Goal: Information Seeking & Learning: Compare options

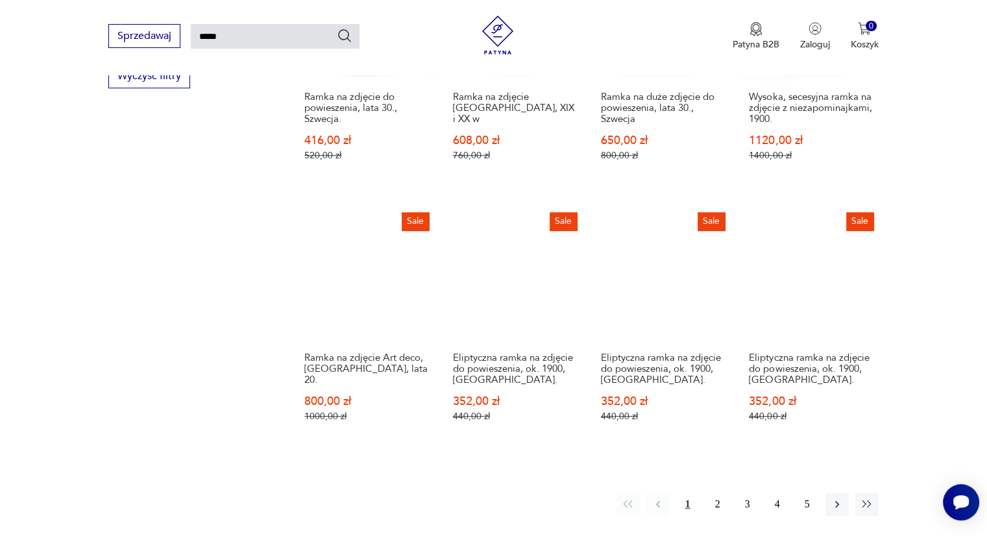
scroll to position [863, 0]
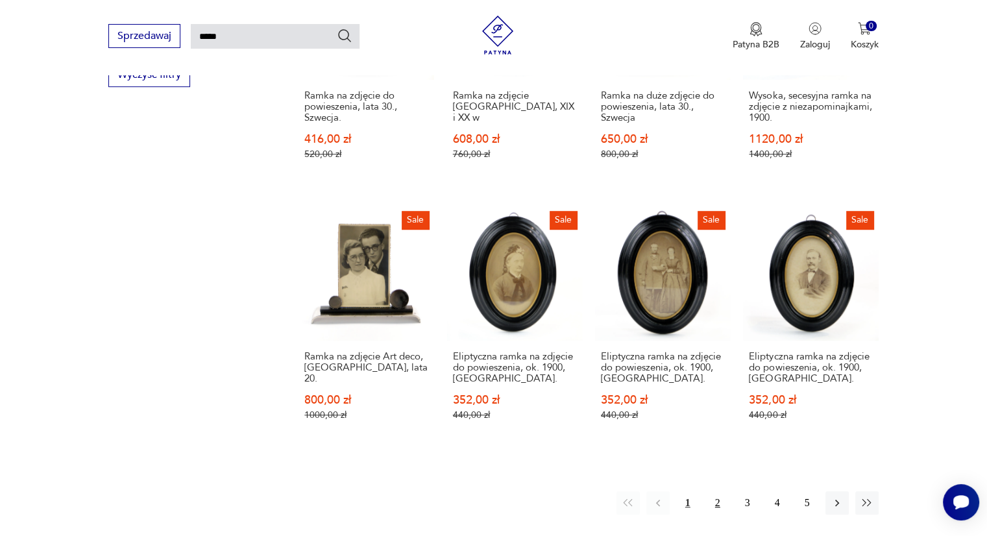
click at [717, 491] on button "2" at bounding box center [717, 502] width 23 height 23
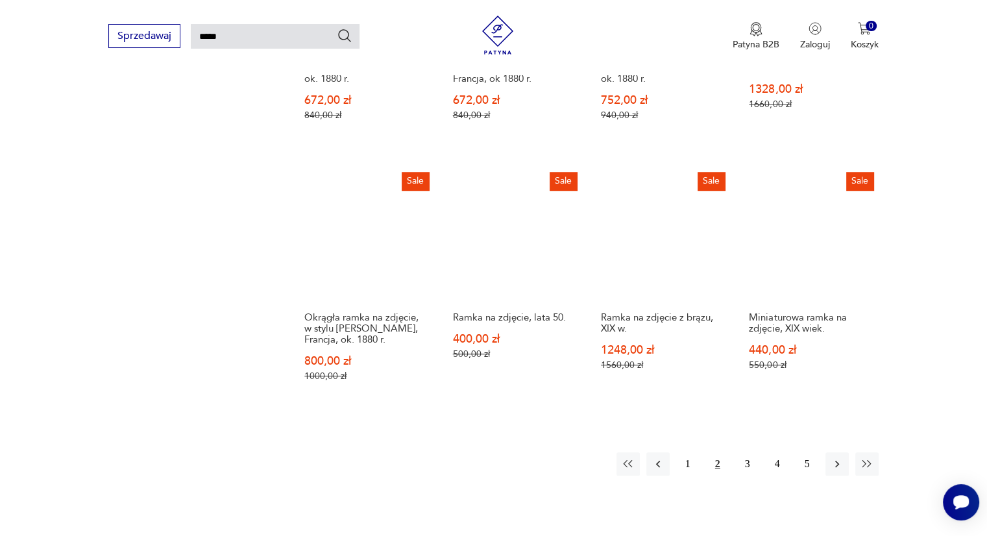
scroll to position [904, 0]
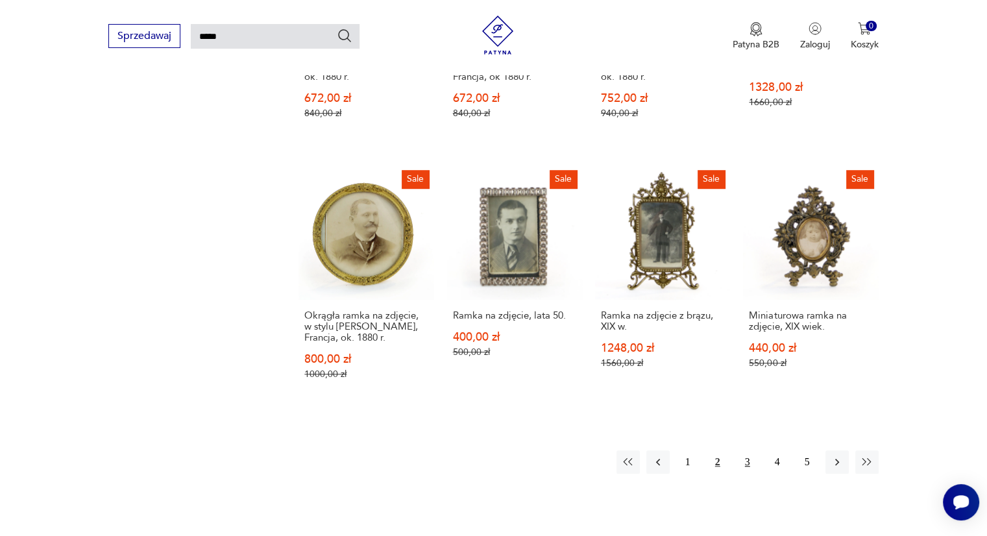
click at [746, 462] on button "3" at bounding box center [747, 461] width 23 height 23
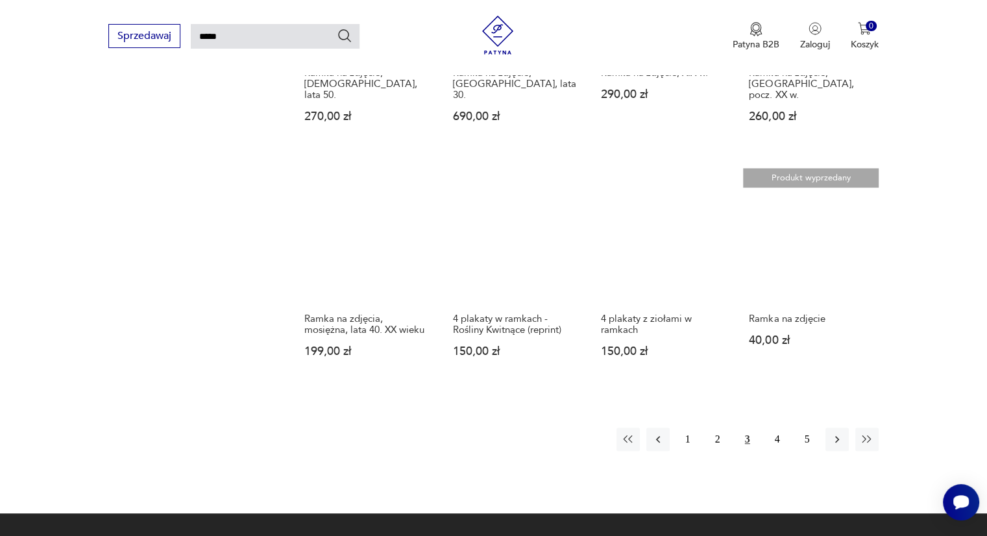
scroll to position [888, 0]
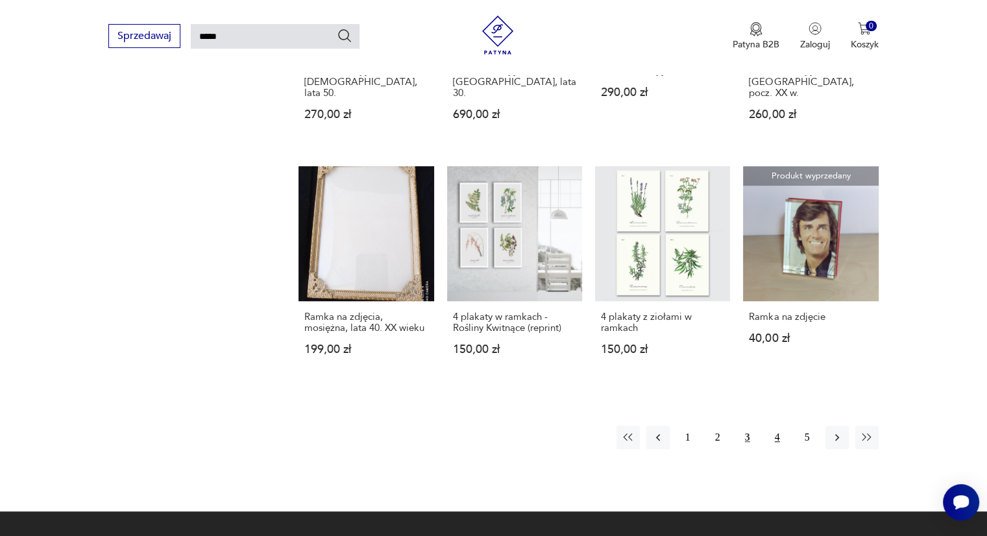
click at [779, 426] on button "4" at bounding box center [777, 437] width 23 height 23
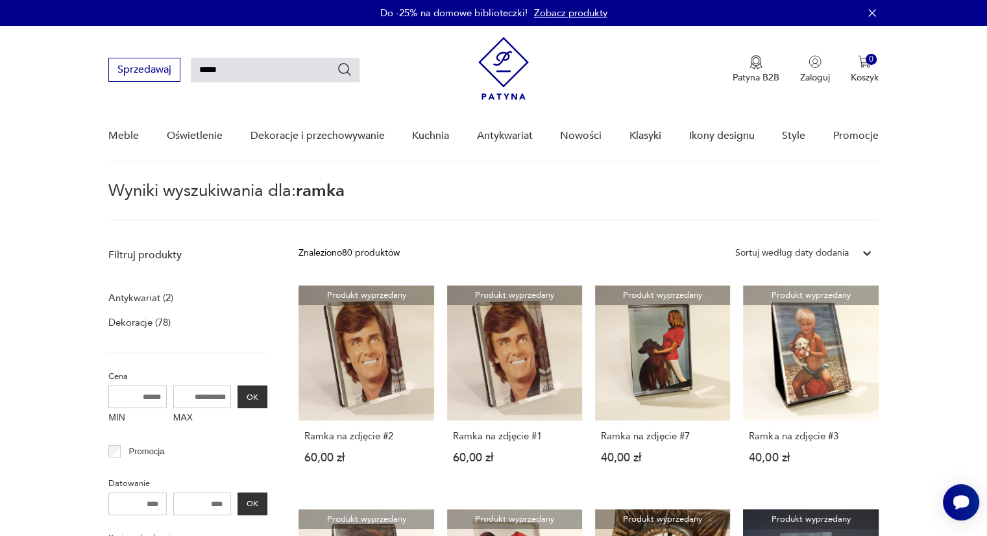
click at [266, 411] on div "MIN MAX OK" at bounding box center [187, 407] width 159 height 43
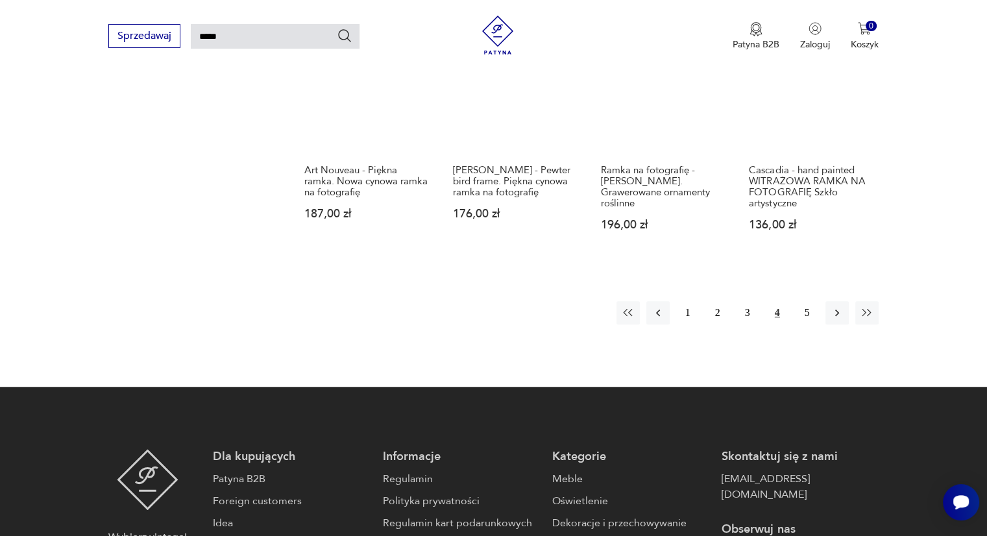
scroll to position [1005, 0]
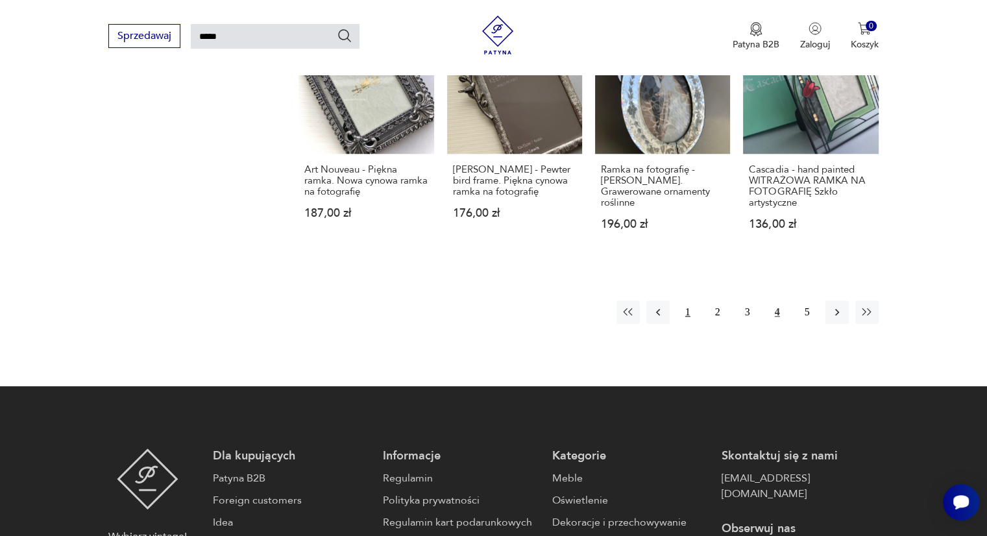
click at [690, 310] on button "1" at bounding box center [687, 312] width 23 height 23
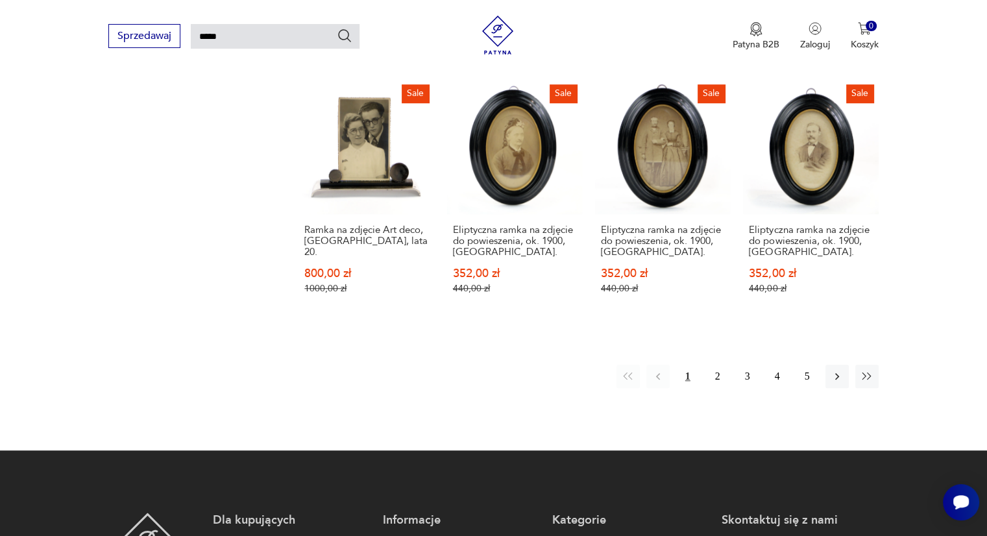
scroll to position [990, 0]
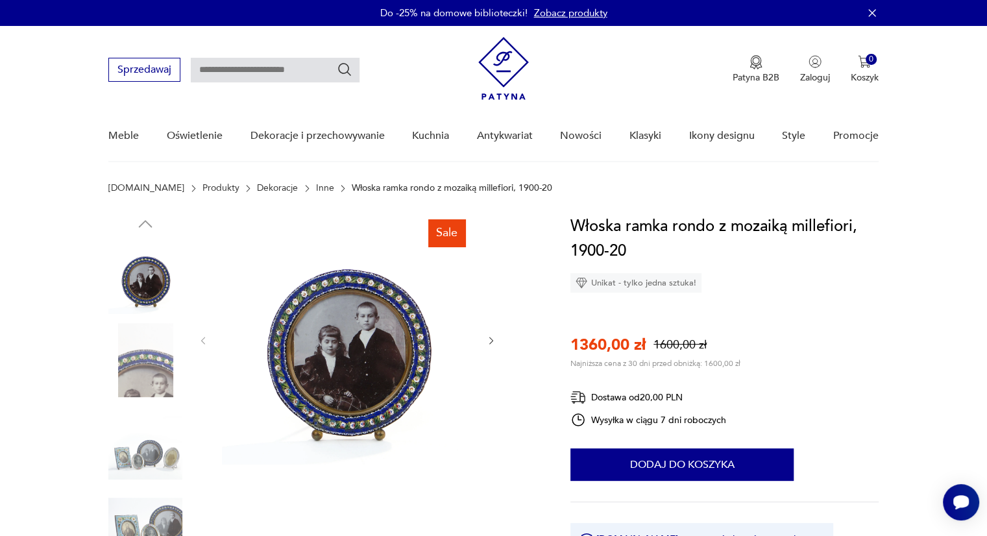
scroll to position [73, 0]
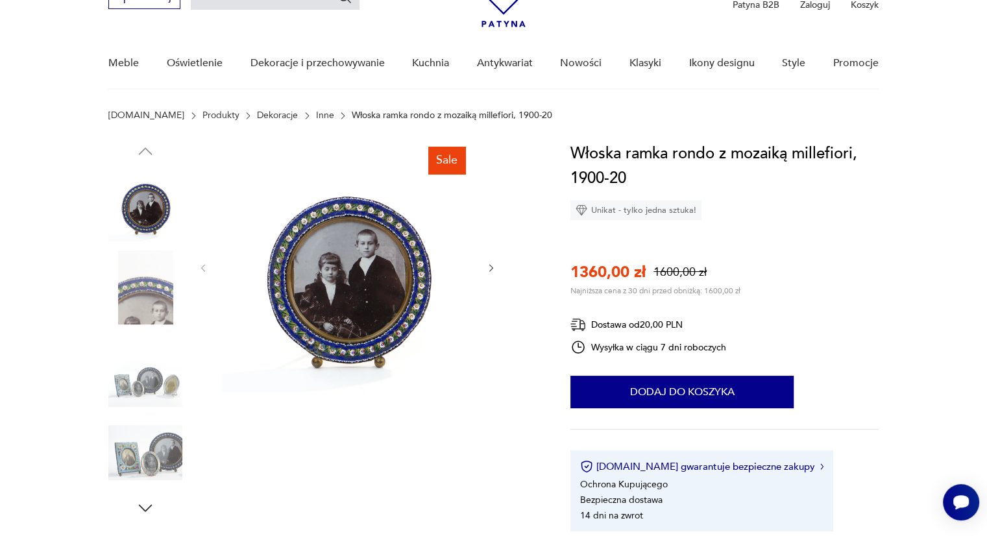
click at [138, 301] on img at bounding box center [145, 288] width 74 height 74
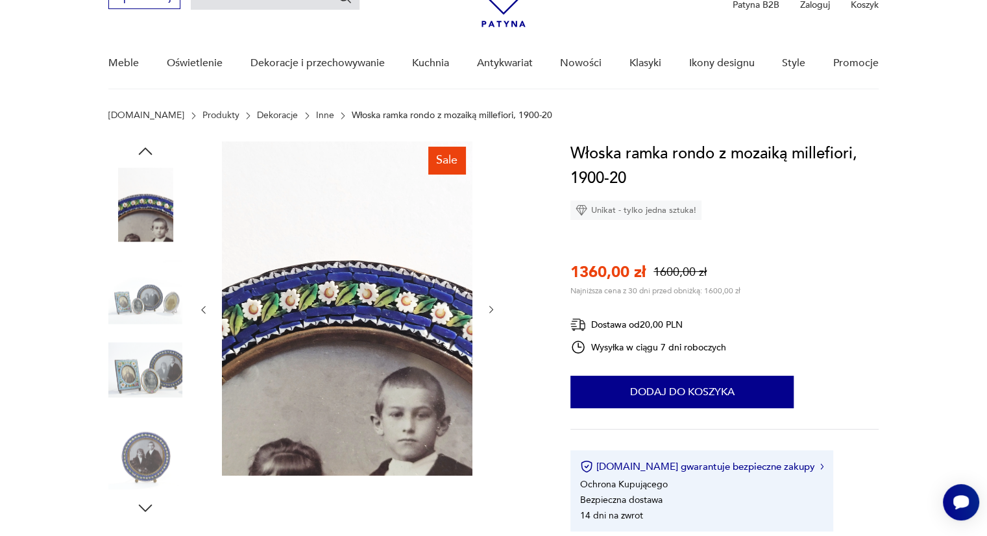
click at [135, 375] on img at bounding box center [145, 370] width 74 height 74
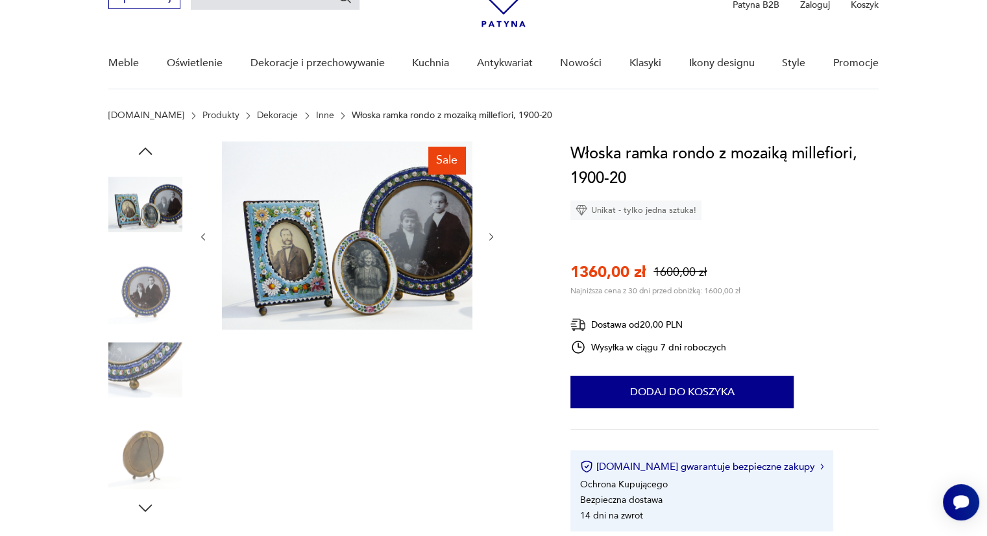
click at [134, 371] on img at bounding box center [145, 370] width 74 height 74
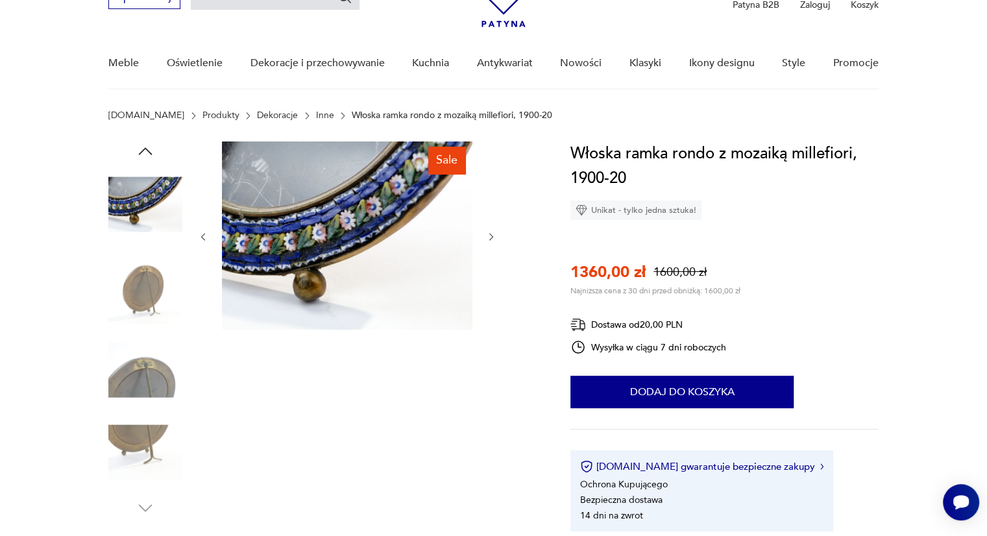
click at [140, 432] on img at bounding box center [145, 453] width 74 height 74
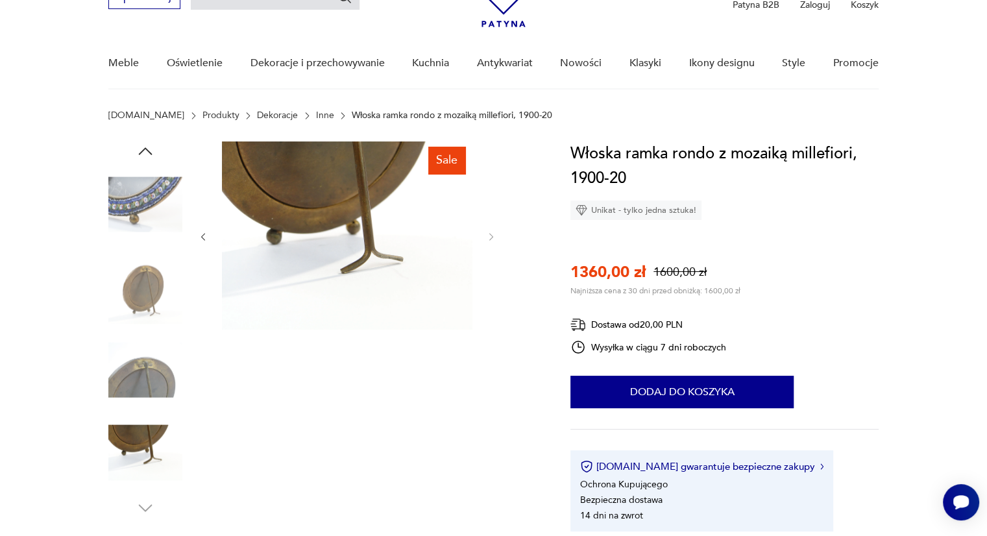
scroll to position [0, 0]
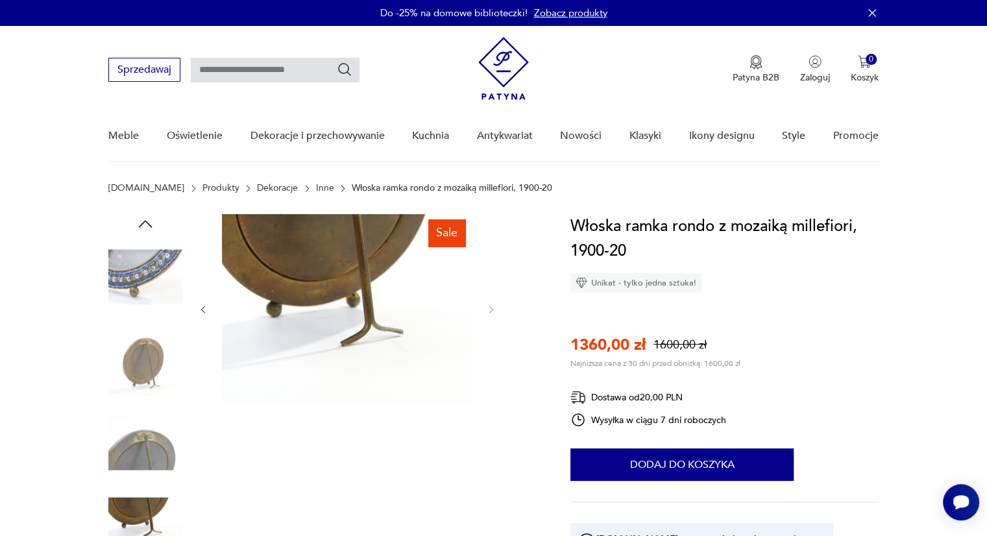
click at [132, 258] on img at bounding box center [145, 277] width 74 height 74
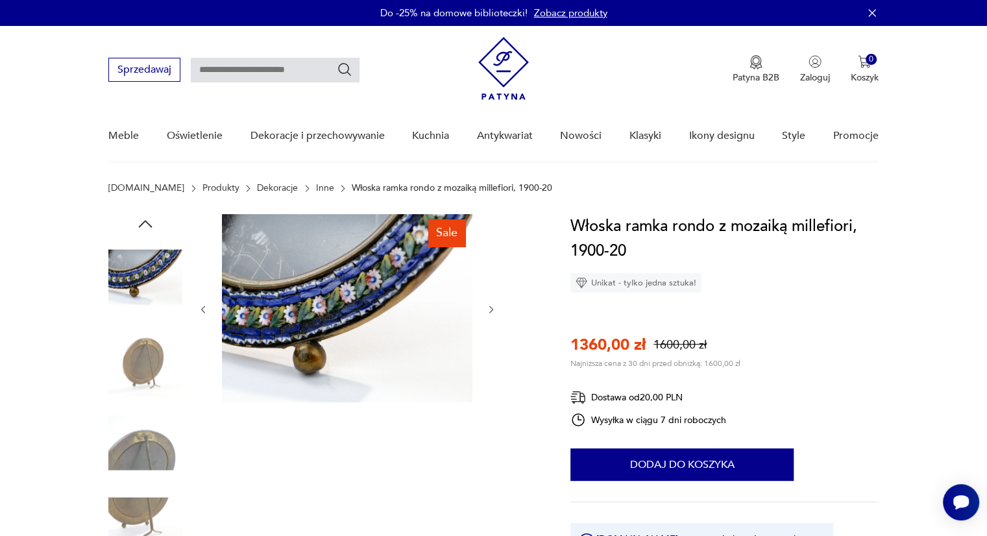
click at [138, 343] on img at bounding box center [145, 360] width 74 height 74
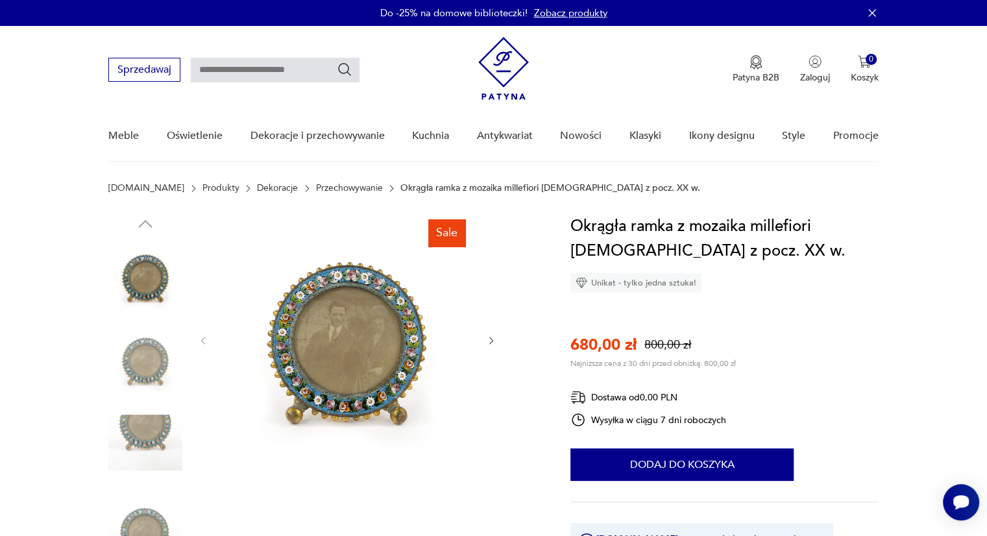
click at [130, 356] on img at bounding box center [145, 360] width 74 height 74
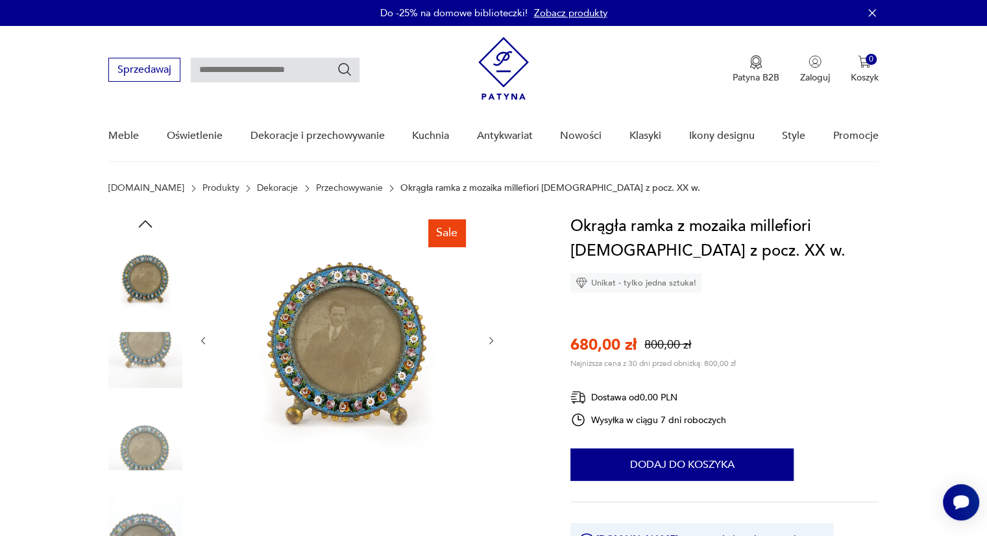
click at [148, 434] on img at bounding box center [145, 443] width 74 height 74
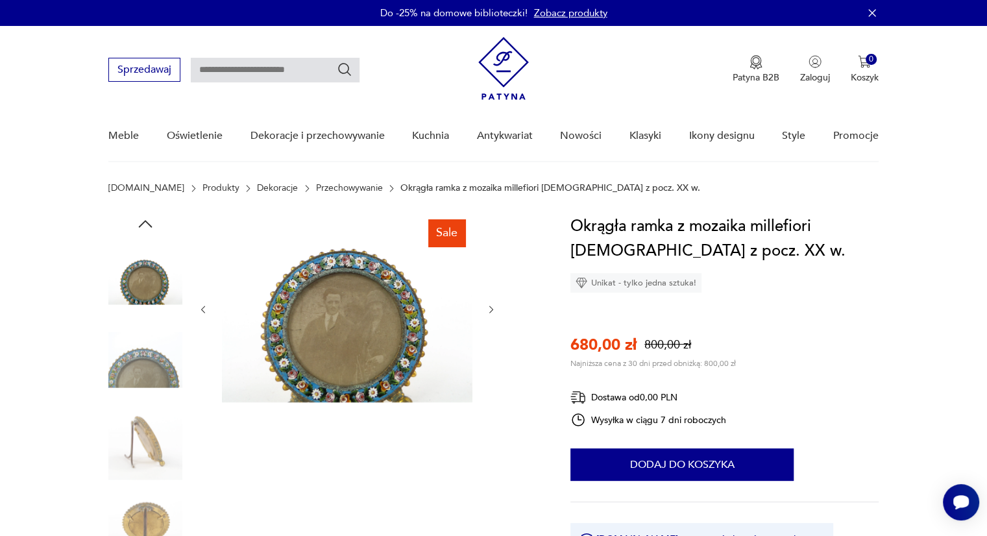
click at [152, 489] on img at bounding box center [145, 526] width 74 height 74
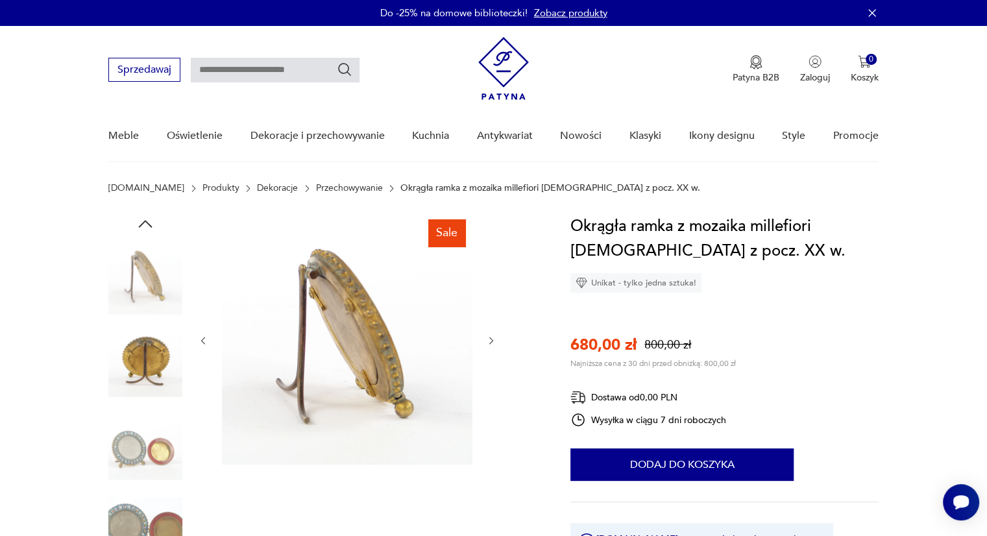
click at [146, 458] on img at bounding box center [145, 443] width 74 height 74
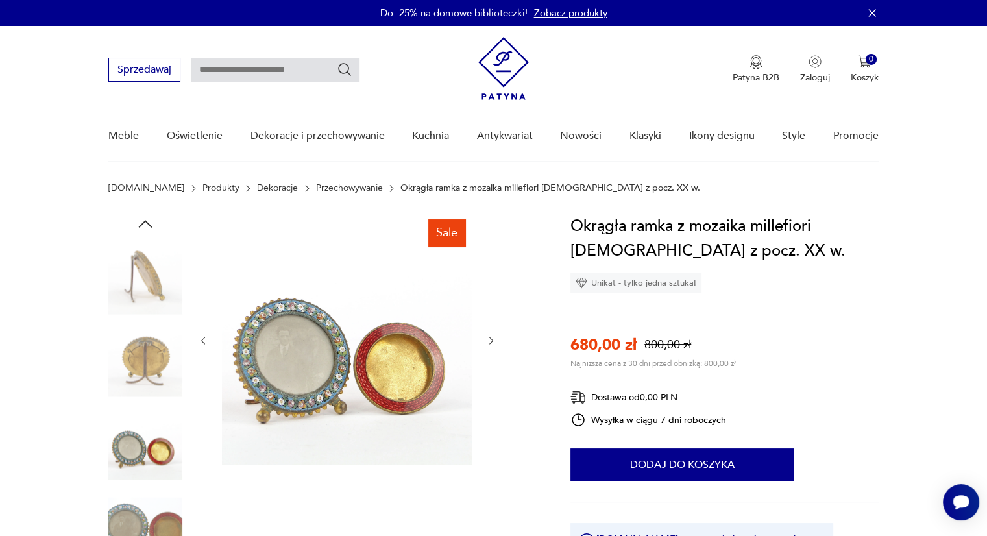
click at [151, 504] on img at bounding box center [145, 526] width 74 height 74
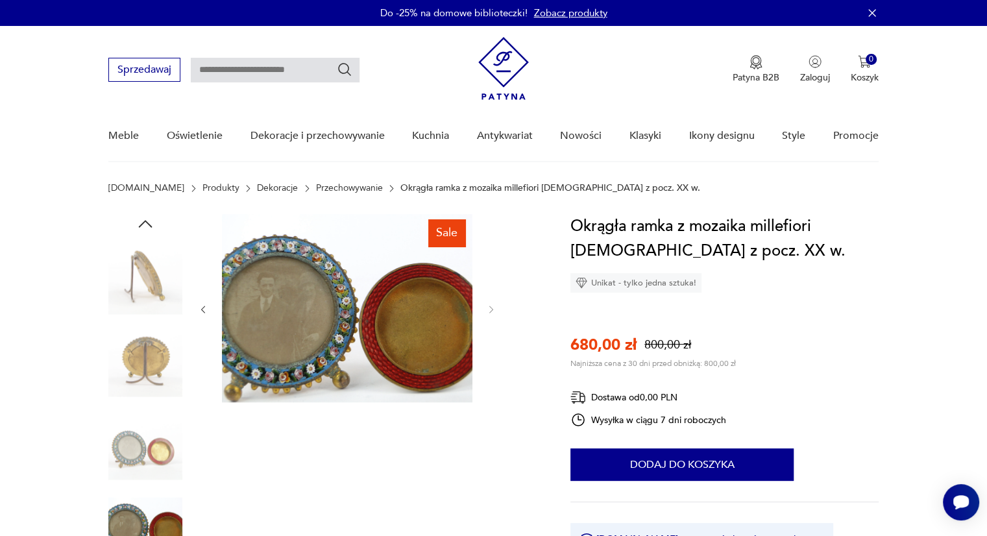
click at [247, 297] on img at bounding box center [347, 308] width 251 height 188
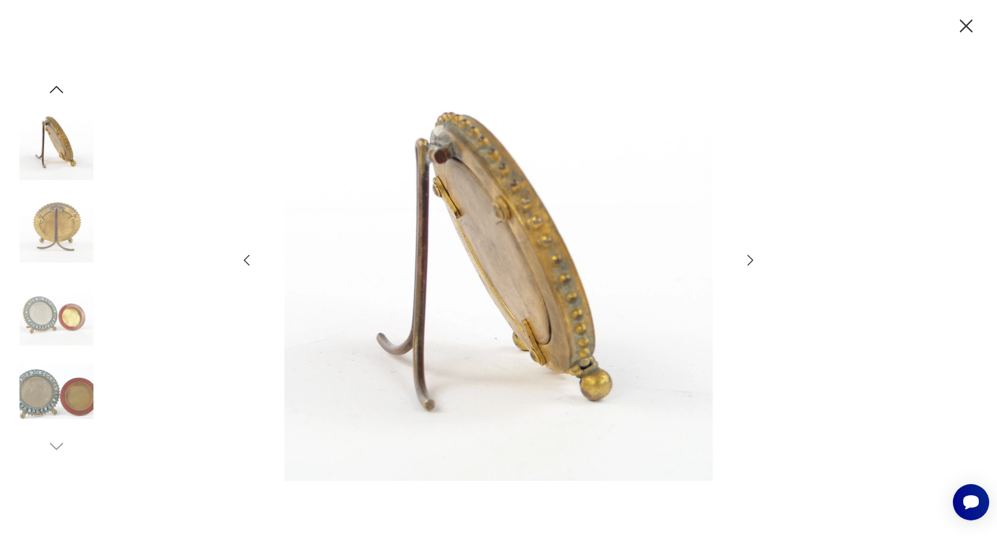
click at [57, 89] on icon "button" at bounding box center [56, 89] width 19 height 19
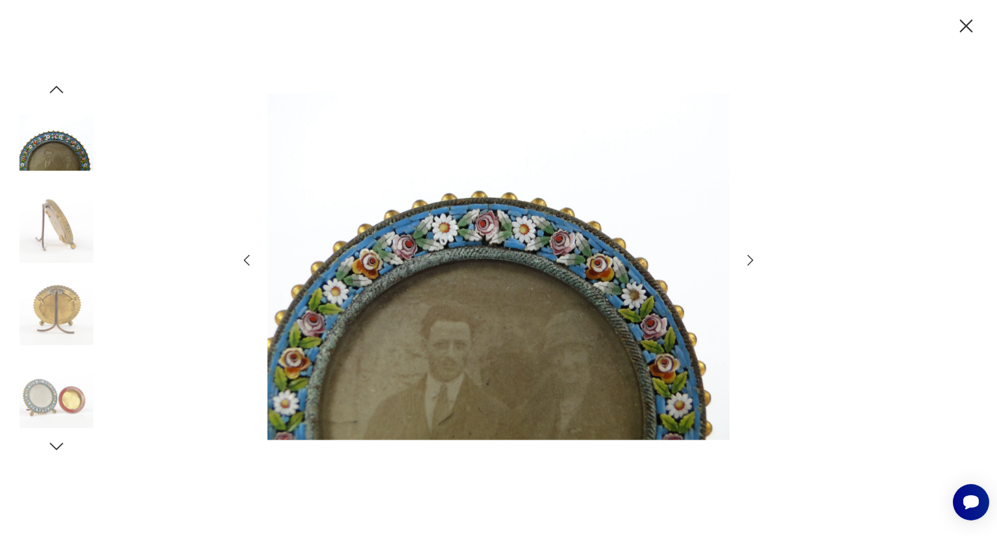
click at [57, 89] on icon "button" at bounding box center [56, 89] width 19 height 19
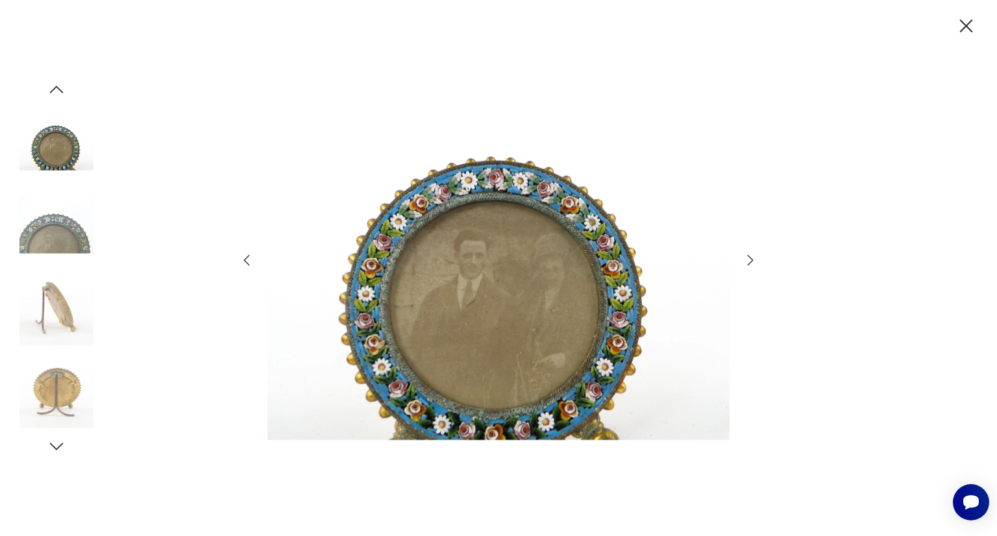
click at [51, 235] on img at bounding box center [56, 226] width 74 height 74
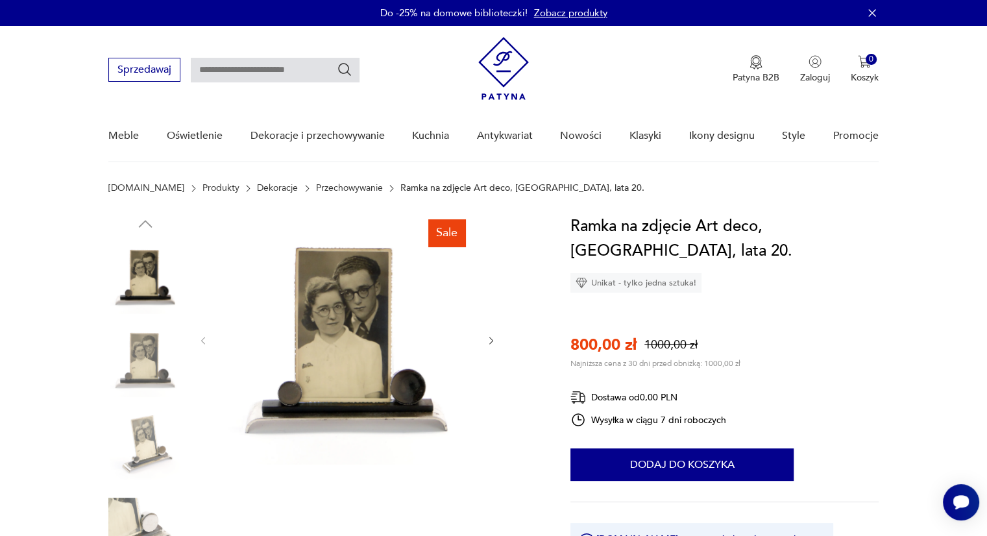
click at [138, 349] on img at bounding box center [145, 360] width 74 height 74
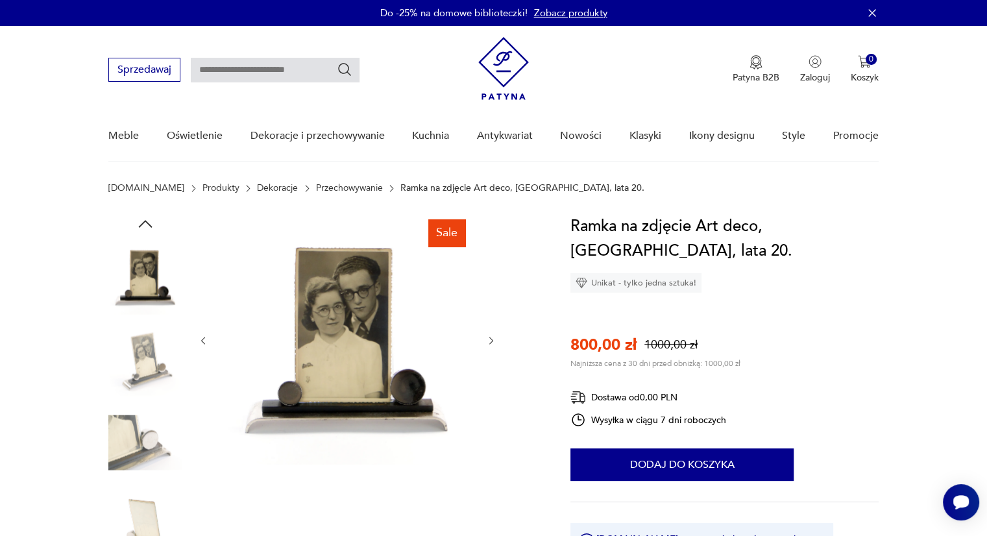
click at [140, 452] on img at bounding box center [145, 443] width 74 height 74
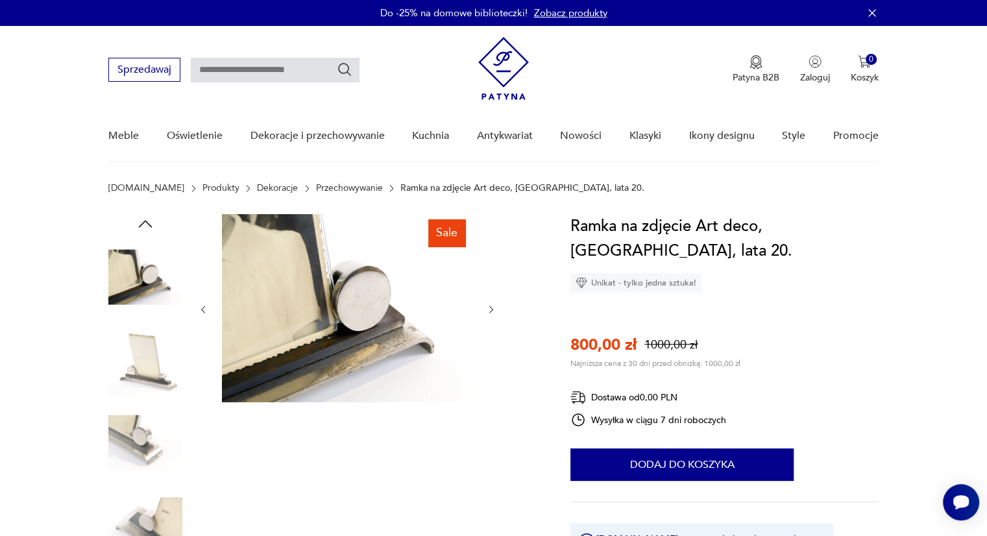
click at [146, 520] on img at bounding box center [145, 526] width 74 height 74
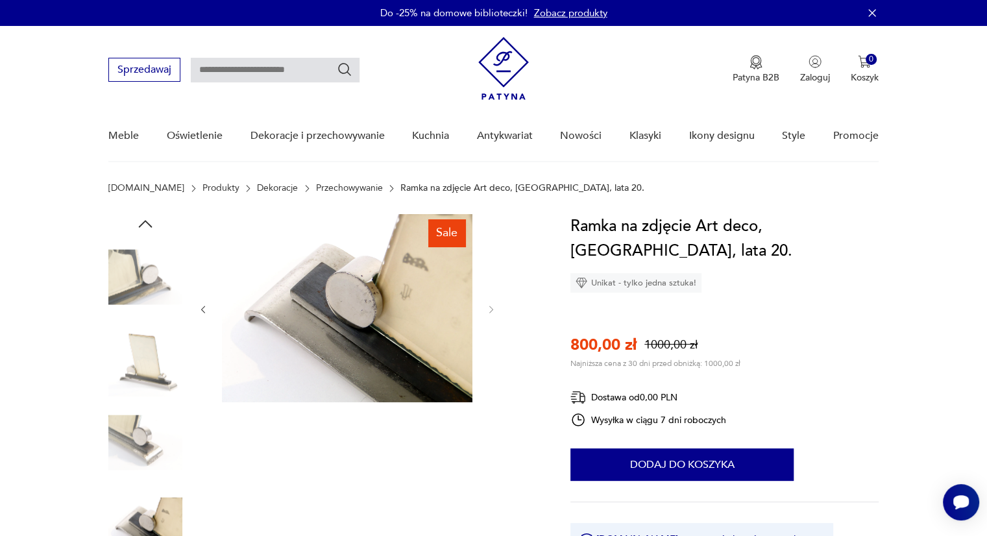
click at [130, 276] on img at bounding box center [145, 277] width 74 height 74
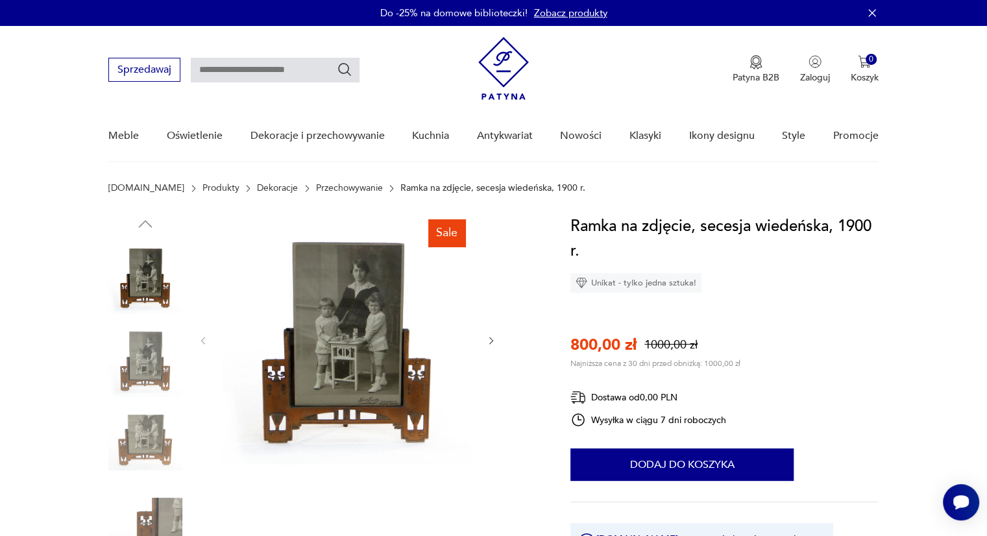
click at [132, 356] on img at bounding box center [145, 360] width 74 height 74
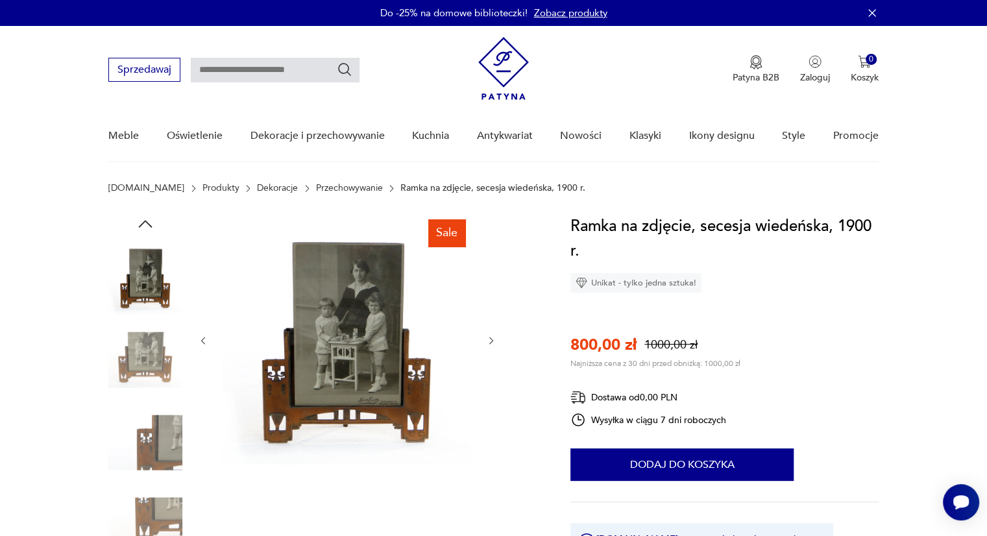
click at [151, 440] on img at bounding box center [145, 443] width 74 height 74
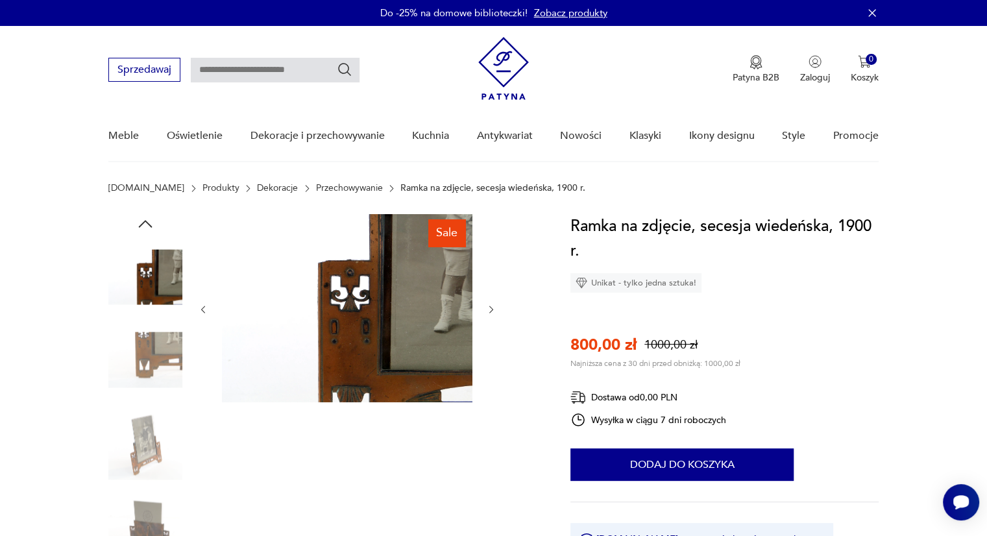
click at [151, 440] on img at bounding box center [145, 443] width 74 height 74
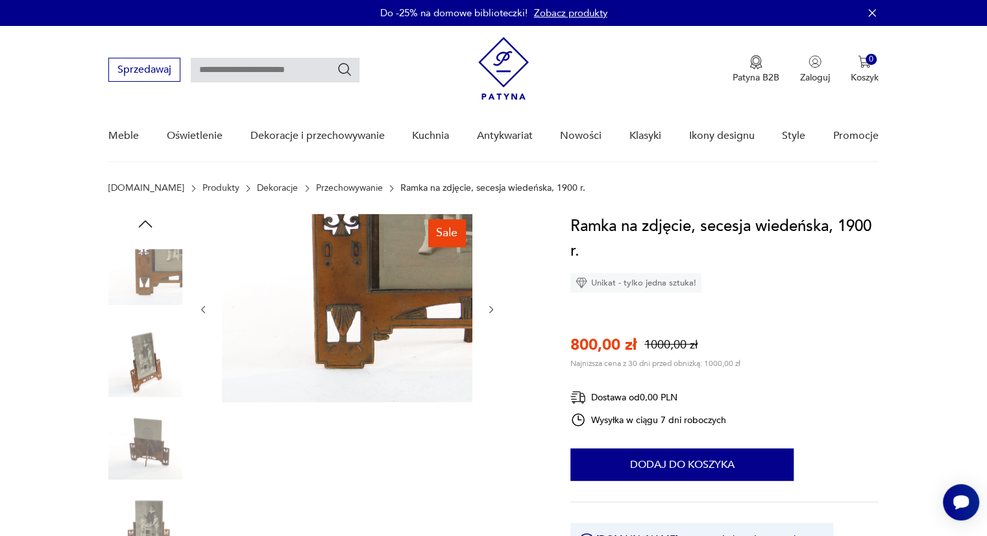
click at [151, 440] on img at bounding box center [145, 443] width 74 height 74
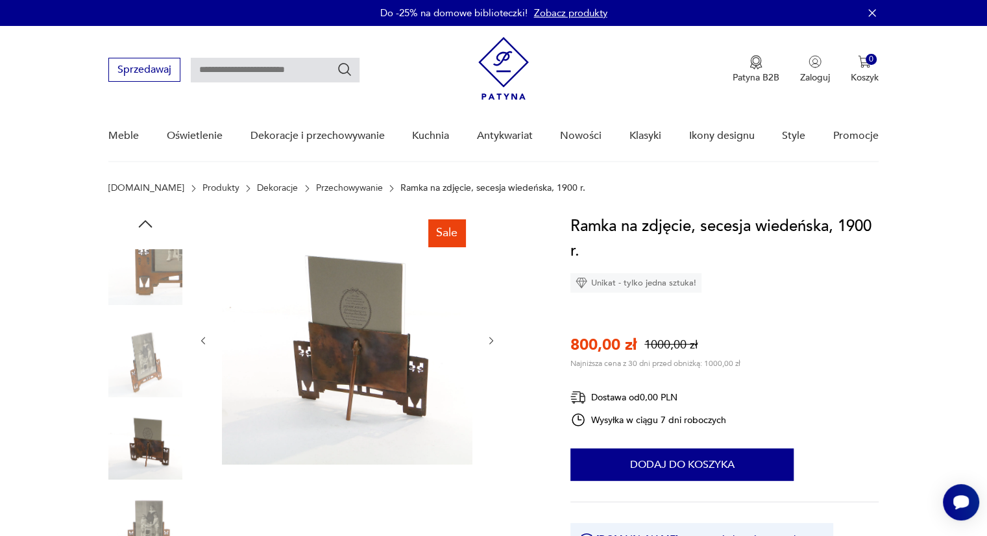
click at [155, 237] on div at bounding box center [145, 402] width 74 height 376
click at [151, 269] on img at bounding box center [145, 277] width 74 height 74
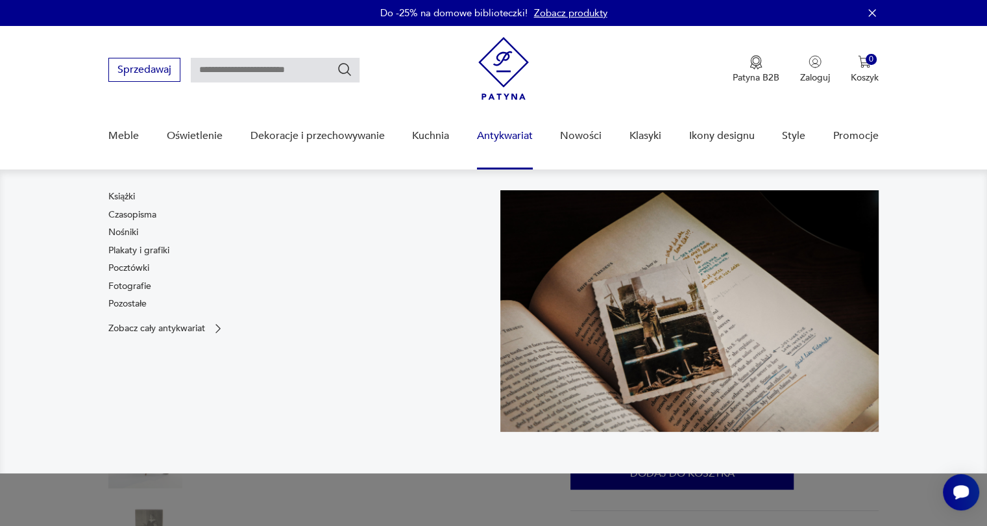
click at [502, 133] on link "Antykwariat" at bounding box center [505, 136] width 56 height 50
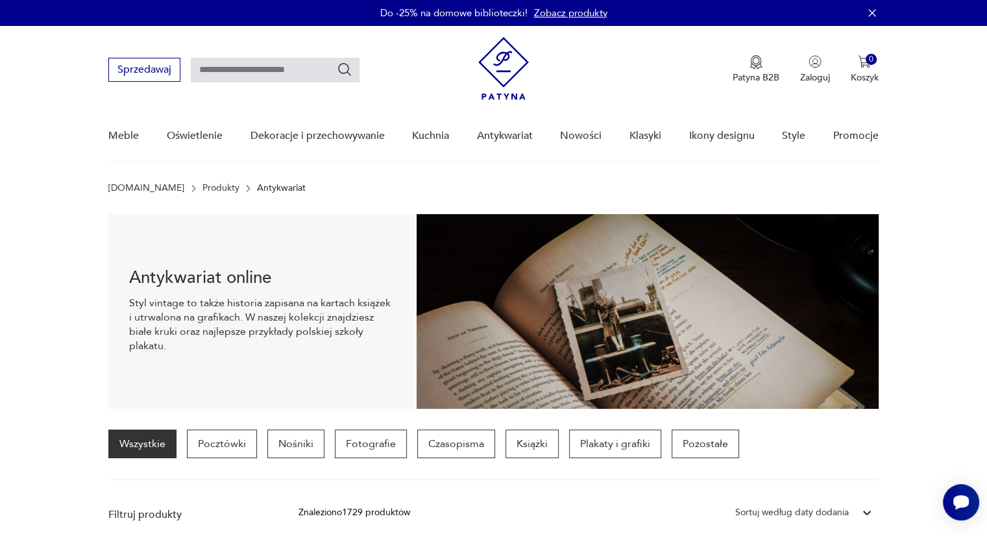
click at [250, 58] on input "text" at bounding box center [275, 70] width 169 height 25
type input "*******"
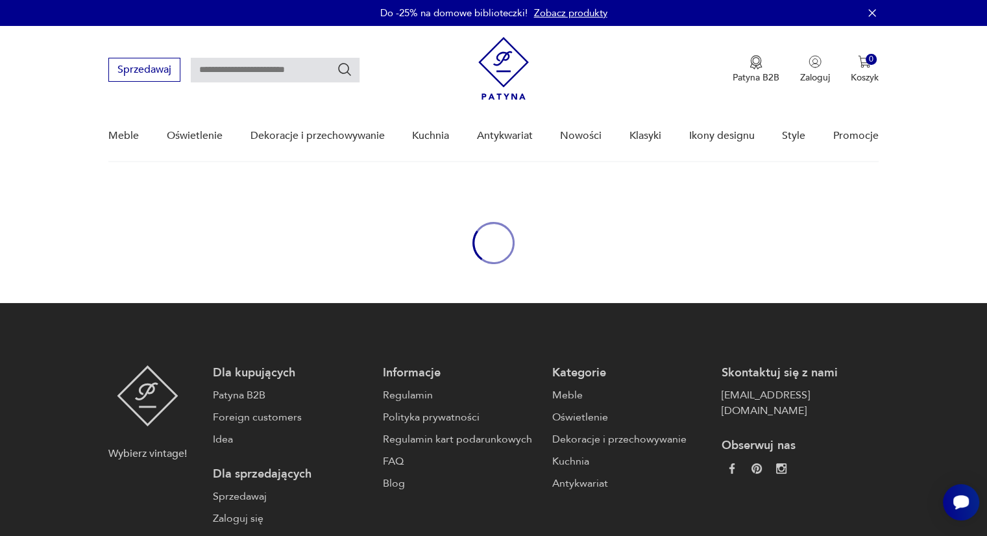
type input "*******"
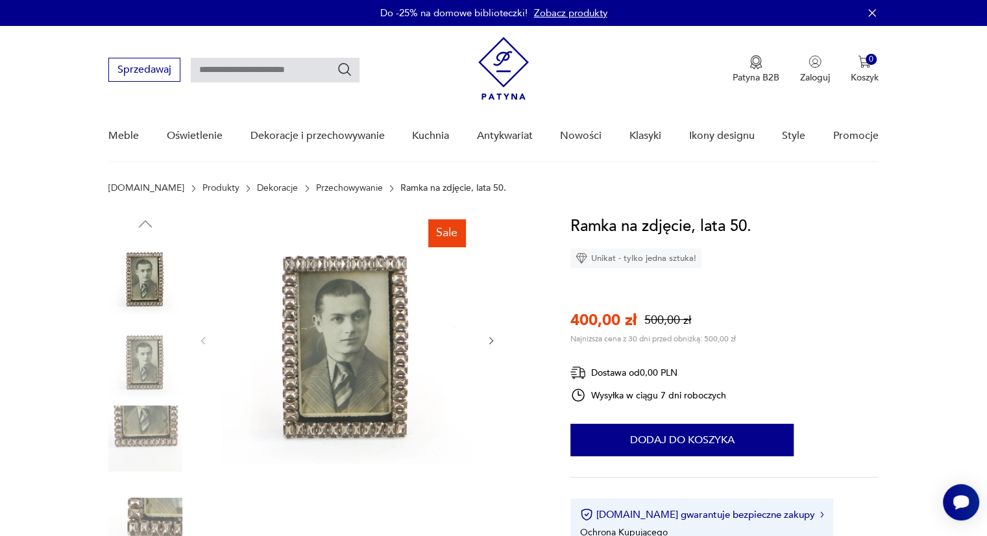
click at [154, 354] on img at bounding box center [145, 360] width 74 height 74
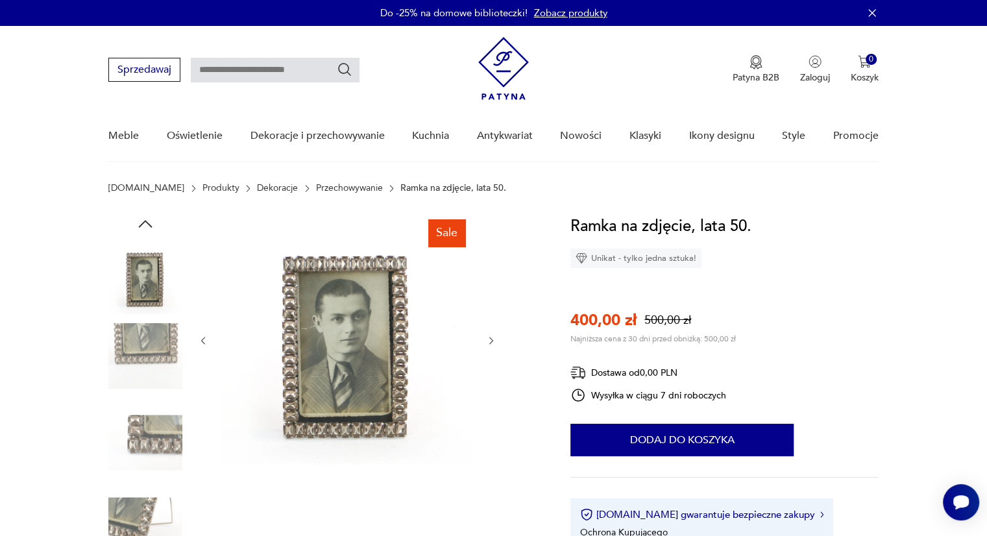
click at [149, 431] on img at bounding box center [145, 443] width 74 height 74
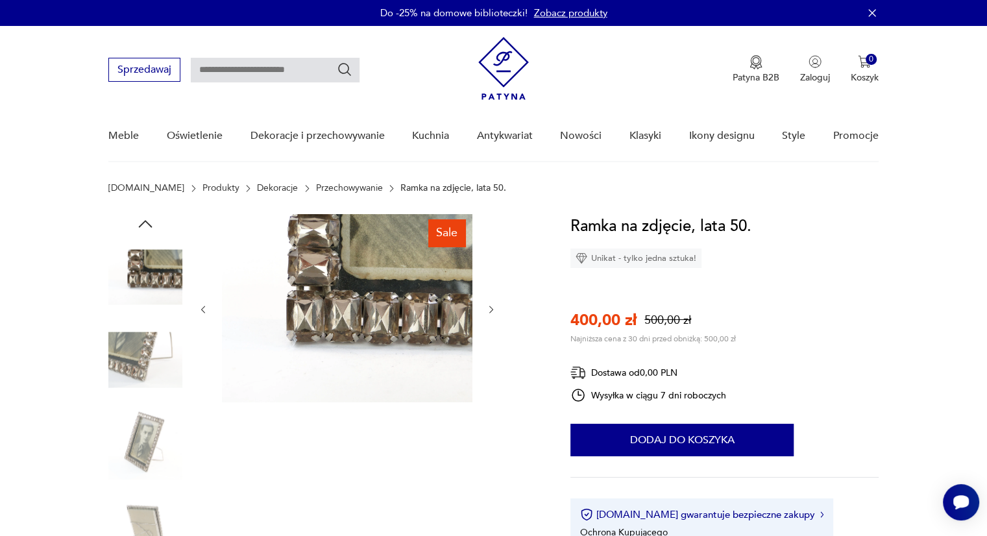
click at [149, 431] on img at bounding box center [145, 443] width 74 height 74
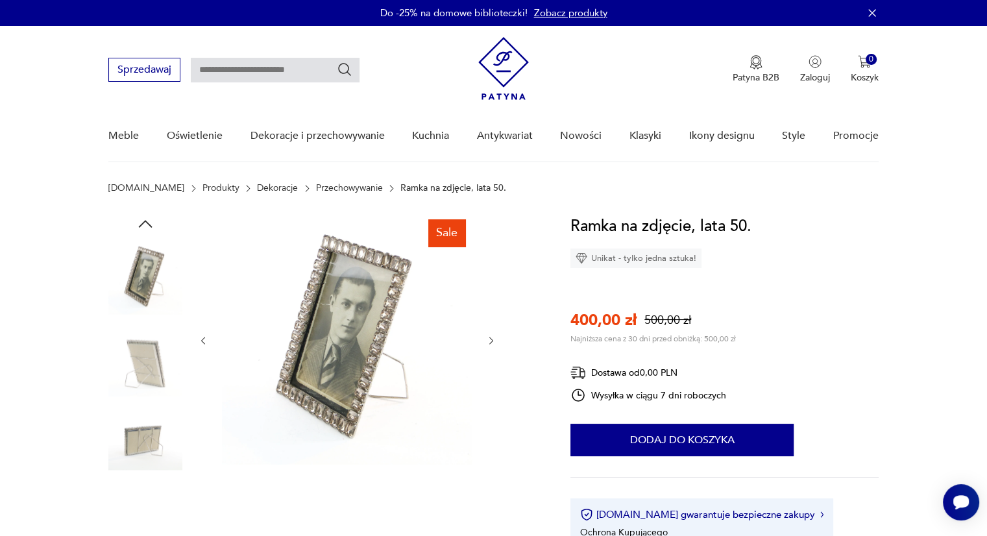
click at [149, 431] on img at bounding box center [145, 443] width 74 height 74
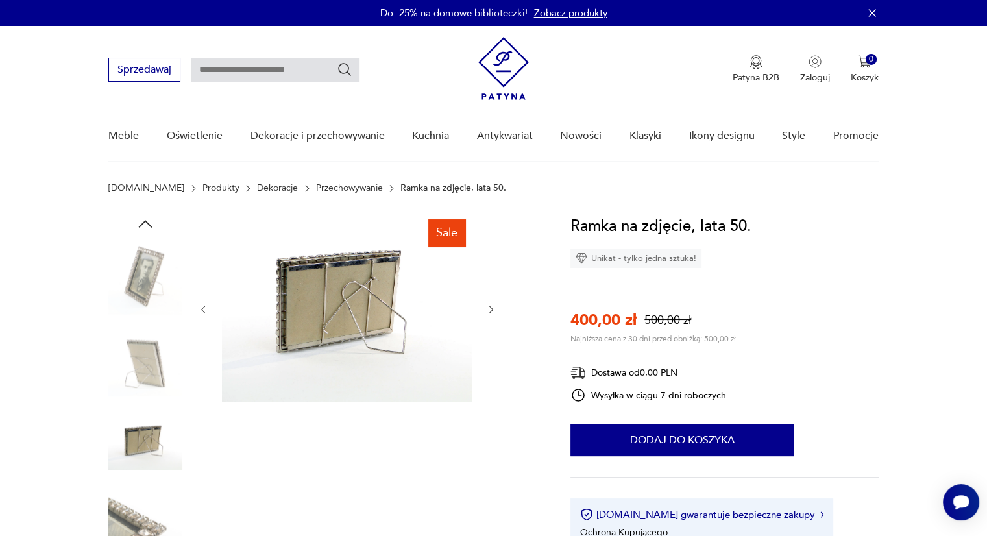
click at [141, 471] on img at bounding box center [145, 443] width 74 height 74
click at [139, 480] on div at bounding box center [145, 444] width 74 height 77
click at [132, 505] on img at bounding box center [145, 526] width 74 height 74
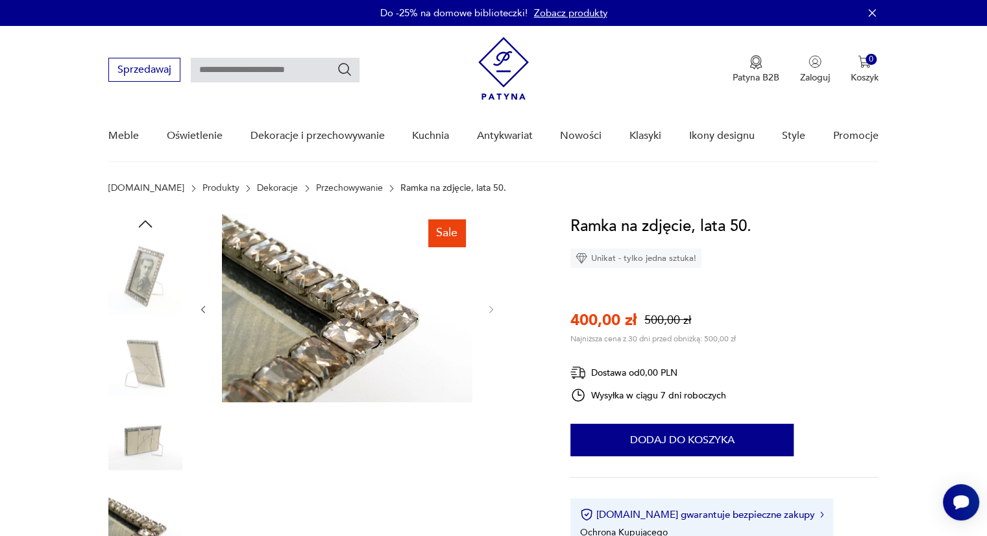
click at [149, 271] on img at bounding box center [145, 277] width 74 height 74
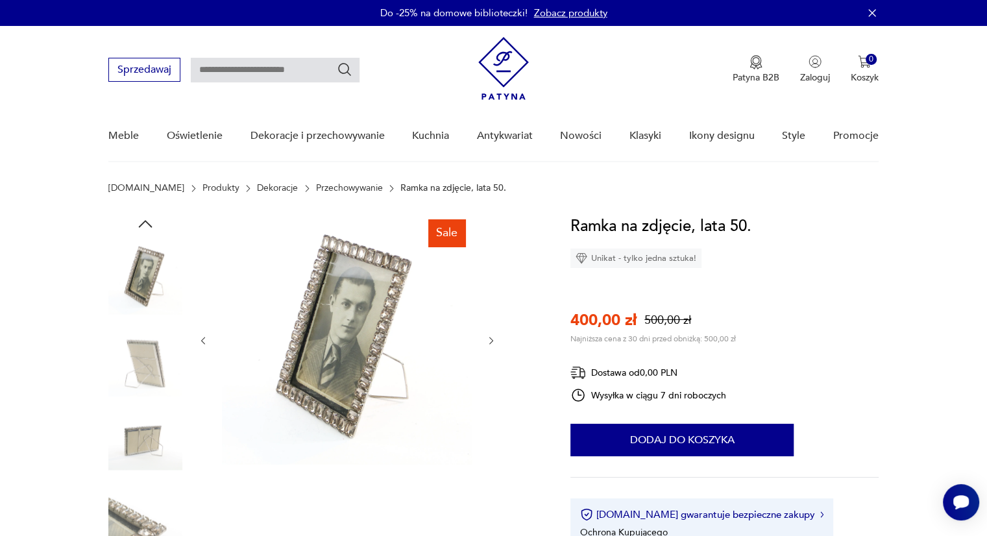
click at [414, 343] on img at bounding box center [347, 339] width 251 height 251
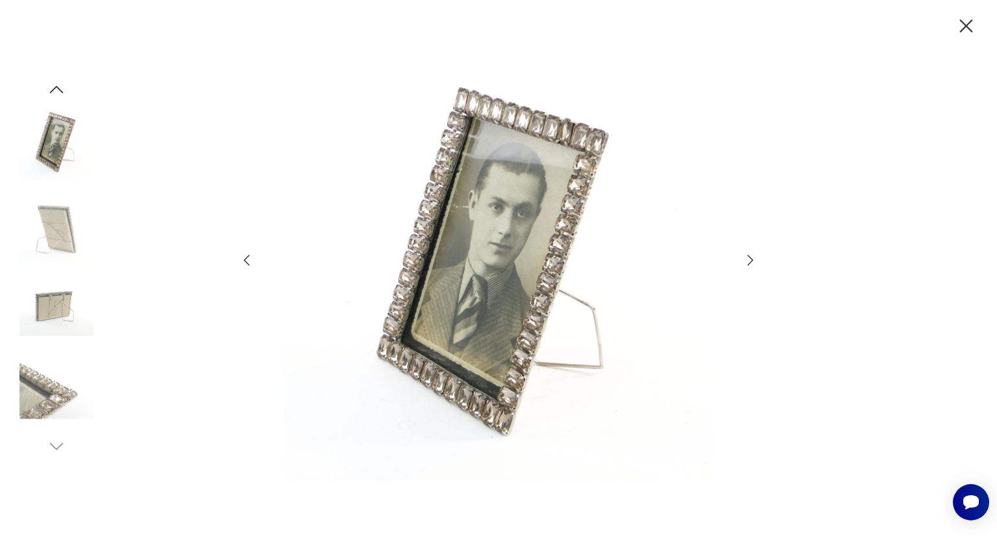
click at [246, 258] on icon "button" at bounding box center [247, 260] width 6 height 11
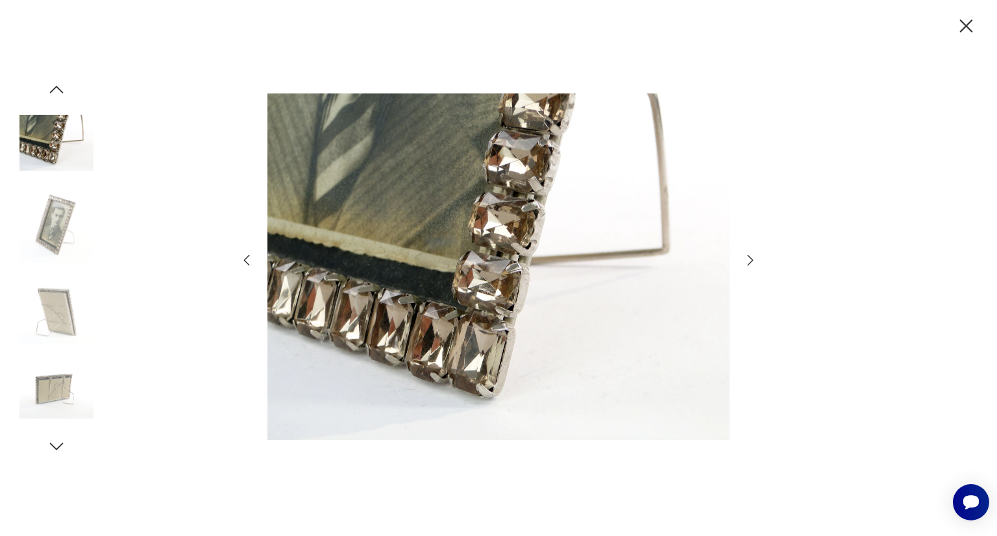
click at [246, 258] on icon "button" at bounding box center [247, 260] width 6 height 11
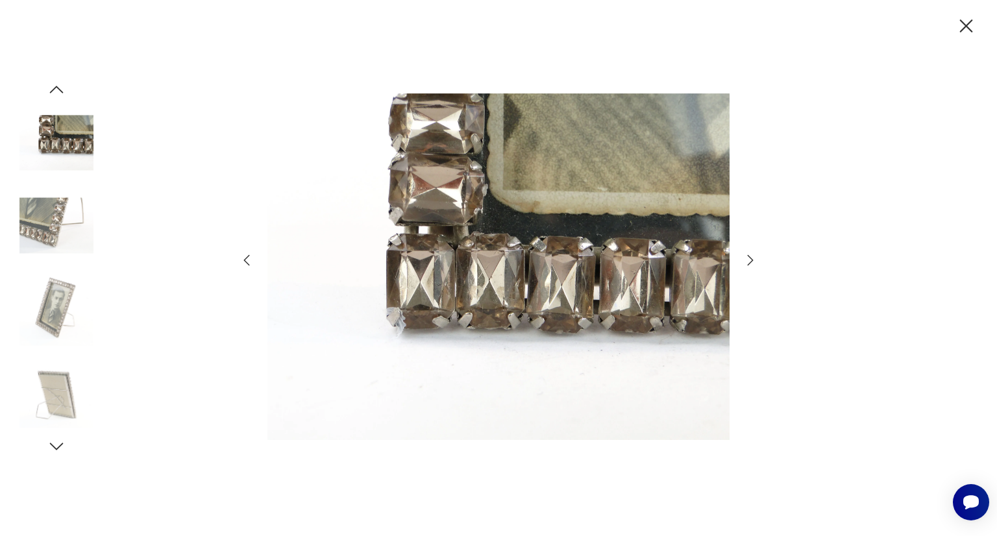
click at [246, 258] on icon "button" at bounding box center [247, 260] width 6 height 11
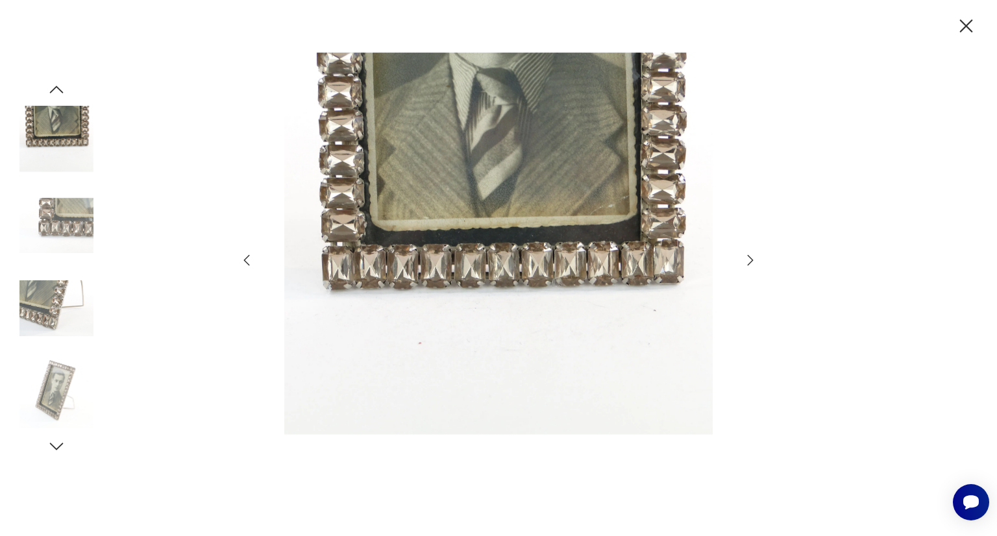
click at [246, 258] on icon "button" at bounding box center [247, 260] width 6 height 11
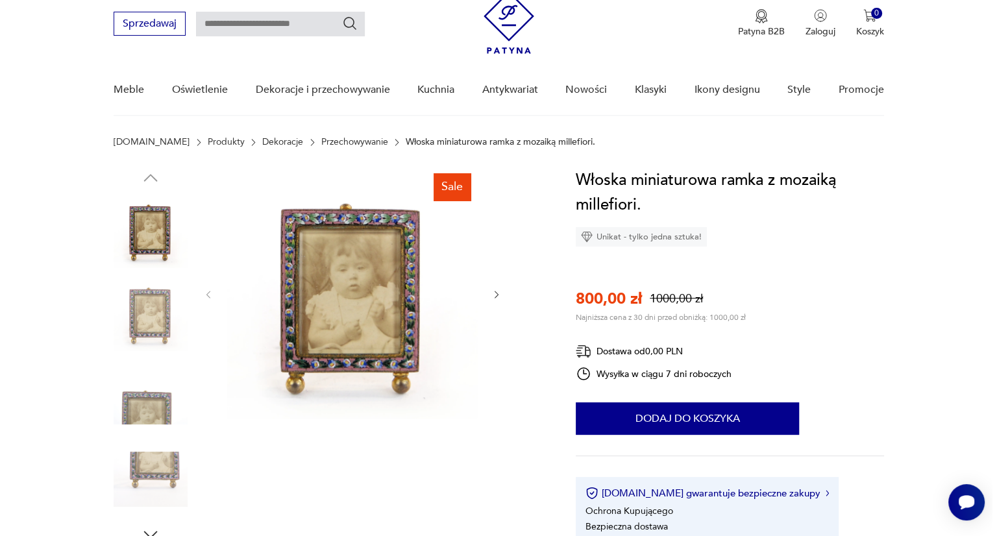
scroll to position [49, 0]
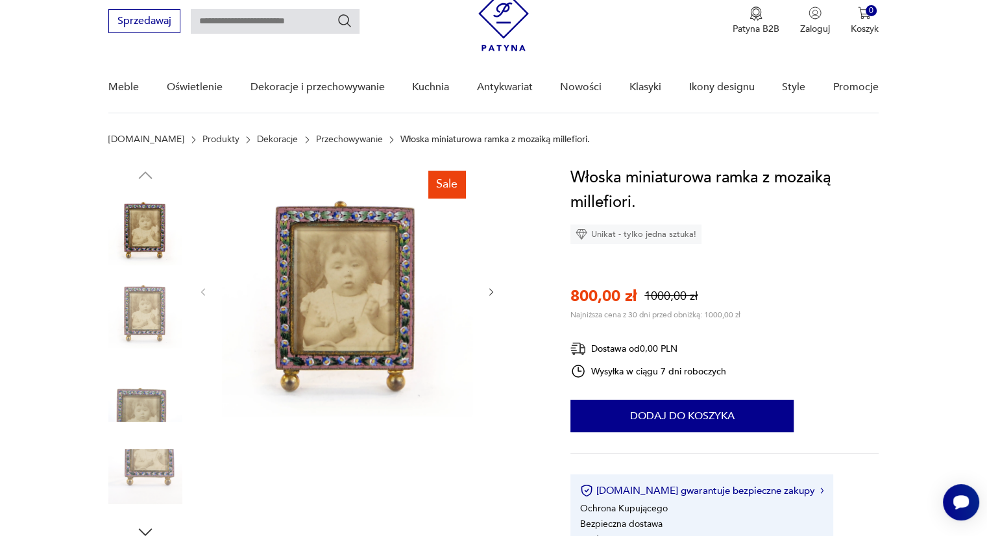
click at [140, 312] on img at bounding box center [145, 312] width 74 height 74
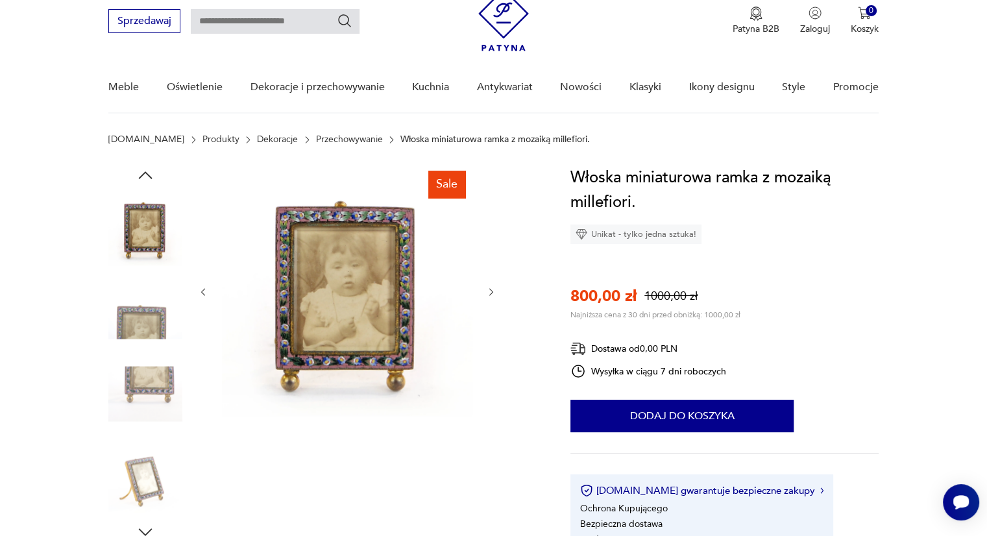
click at [138, 357] on img at bounding box center [145, 394] width 74 height 74
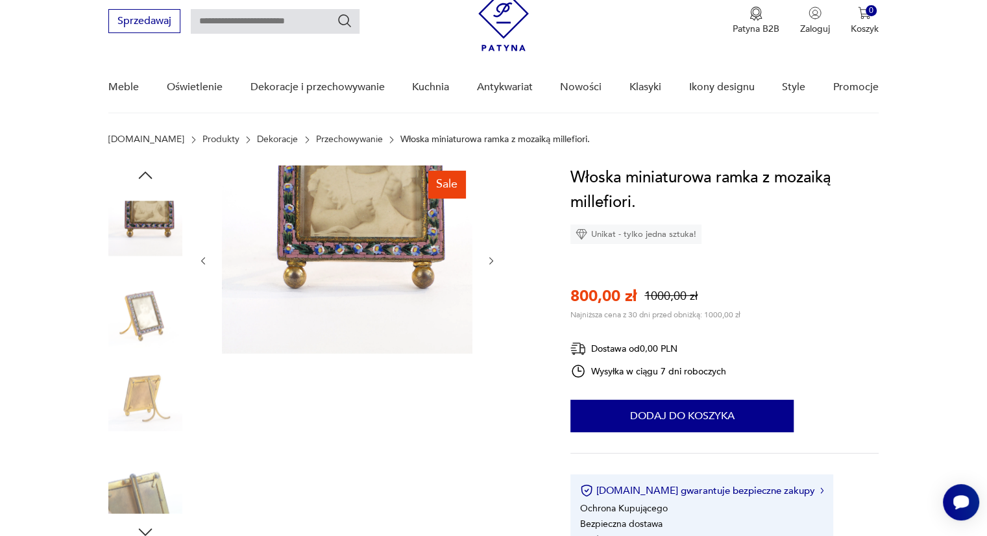
click at [143, 390] on img at bounding box center [145, 394] width 74 height 74
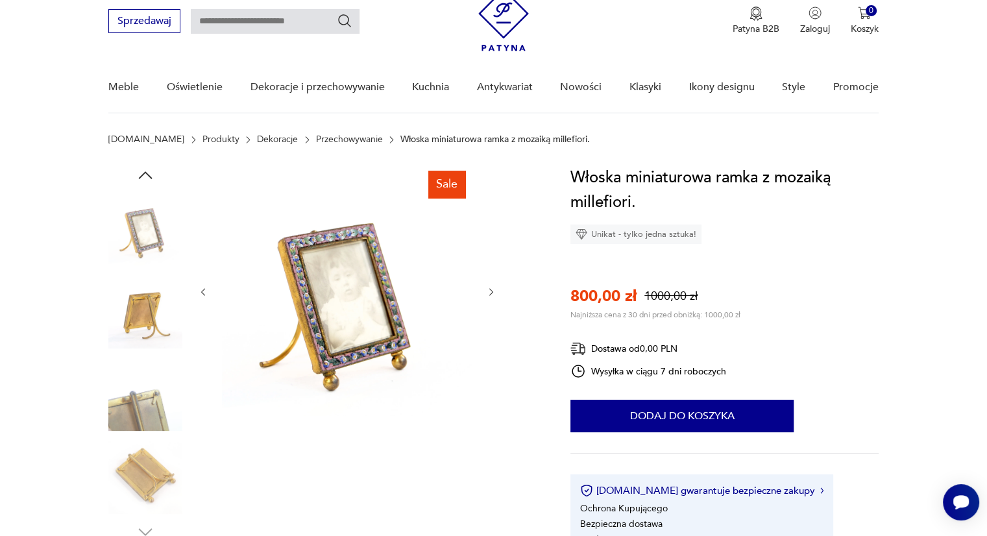
click at [141, 428] on img at bounding box center [145, 394] width 74 height 74
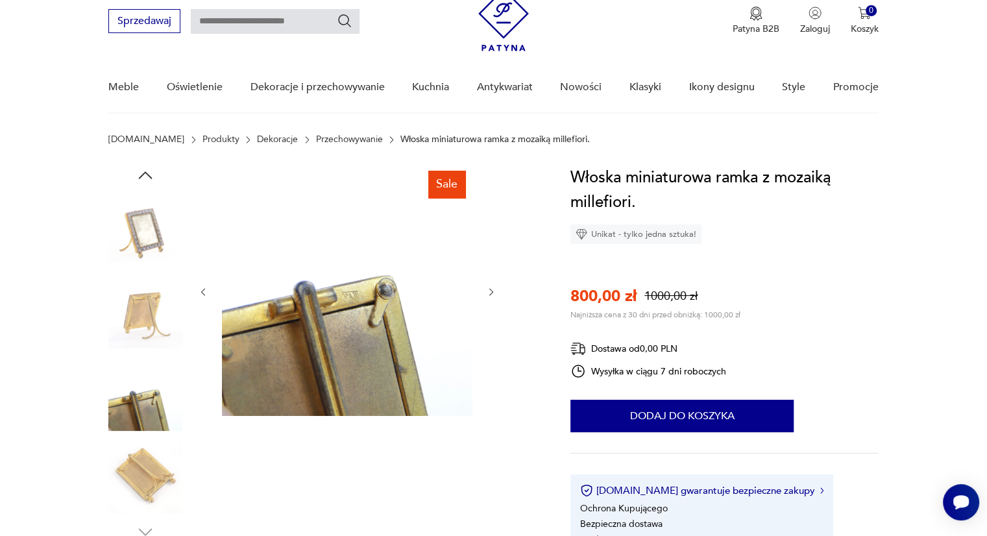
click at [149, 473] on img at bounding box center [145, 477] width 74 height 74
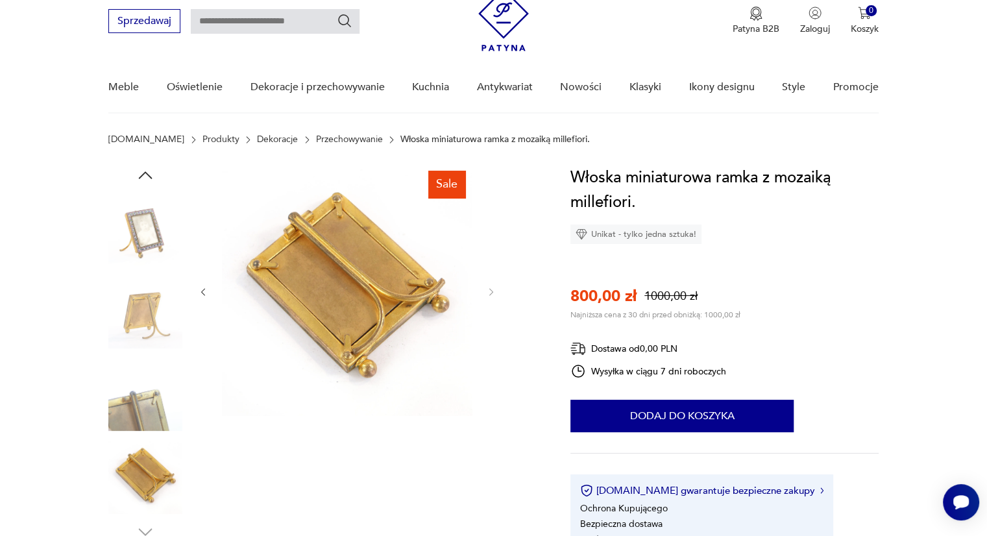
click at [147, 238] on img at bounding box center [145, 228] width 74 height 74
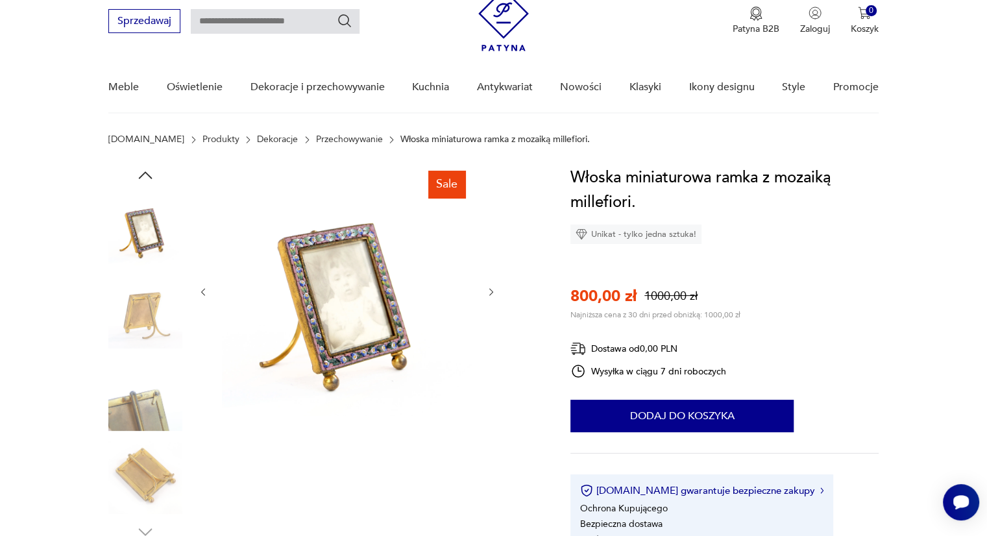
click at [306, 299] on img at bounding box center [347, 291] width 251 height 251
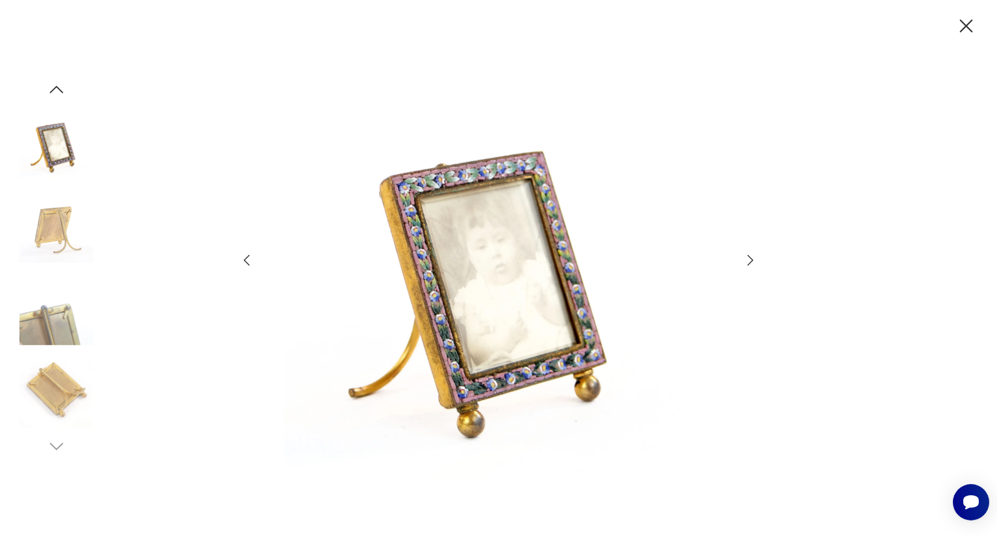
click at [252, 260] on icon "button" at bounding box center [247, 260] width 16 height 16
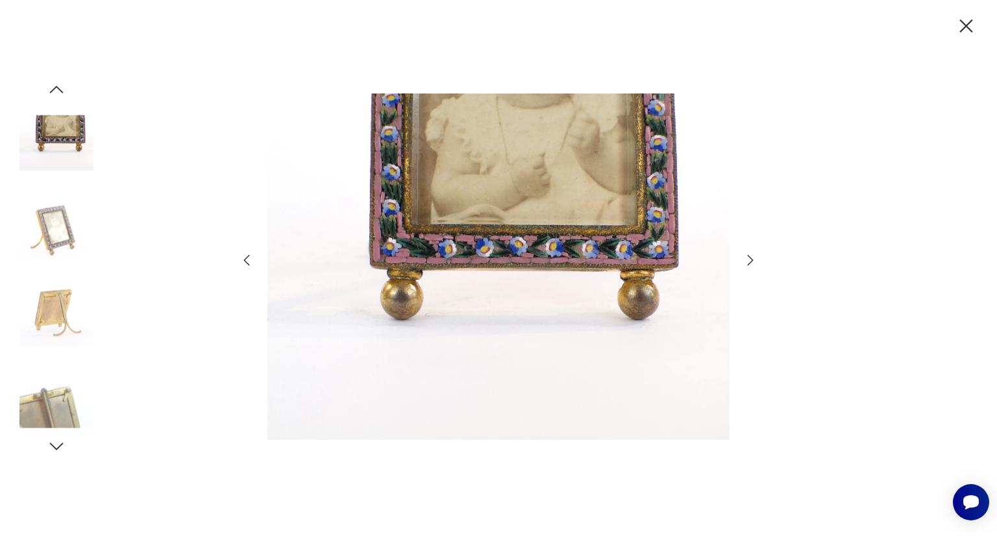
click at [252, 260] on icon "button" at bounding box center [247, 260] width 16 height 16
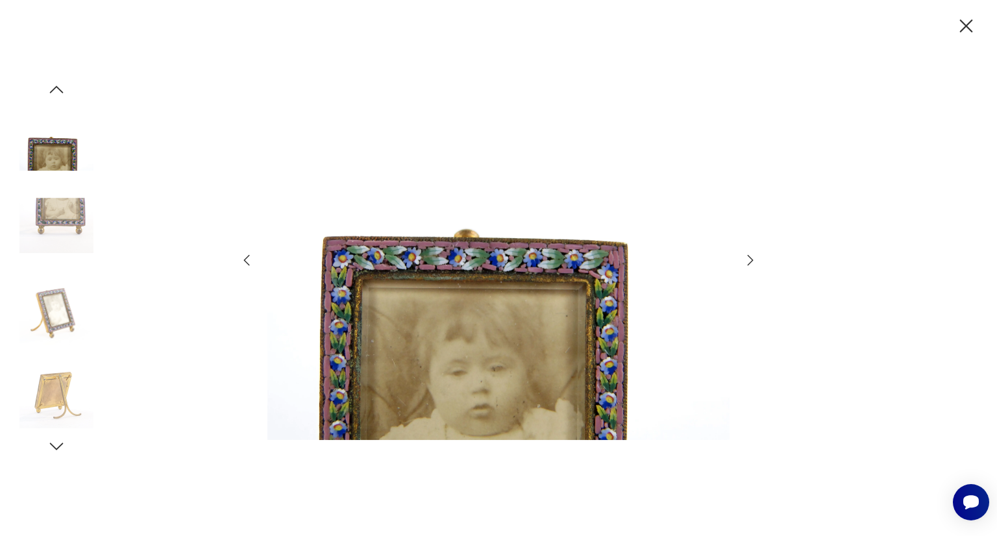
click at [252, 260] on icon "button" at bounding box center [247, 260] width 16 height 16
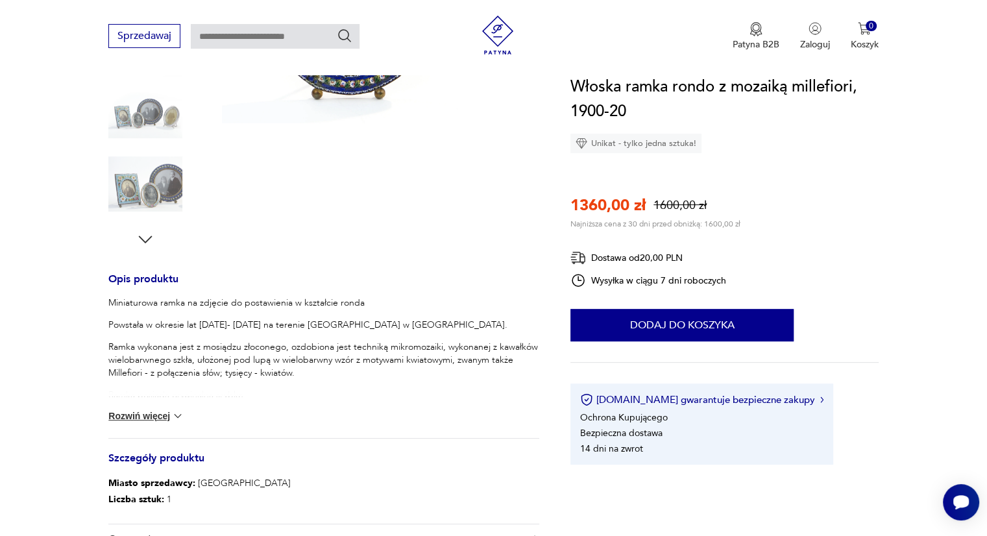
scroll to position [434, 0]
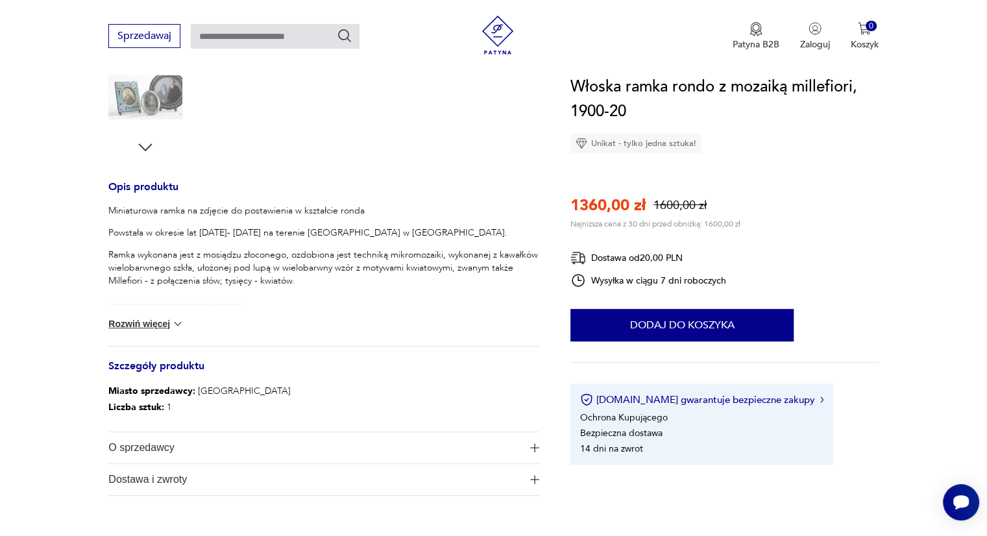
click at [149, 319] on button "Rozwiń więcej" at bounding box center [145, 323] width 75 height 13
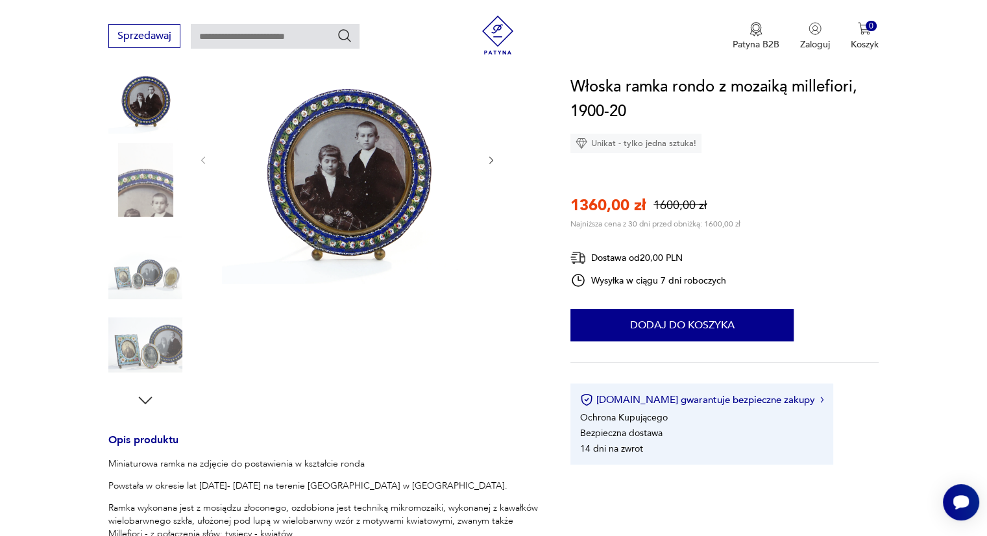
scroll to position [179, 0]
click at [144, 348] on img at bounding box center [145, 347] width 74 height 74
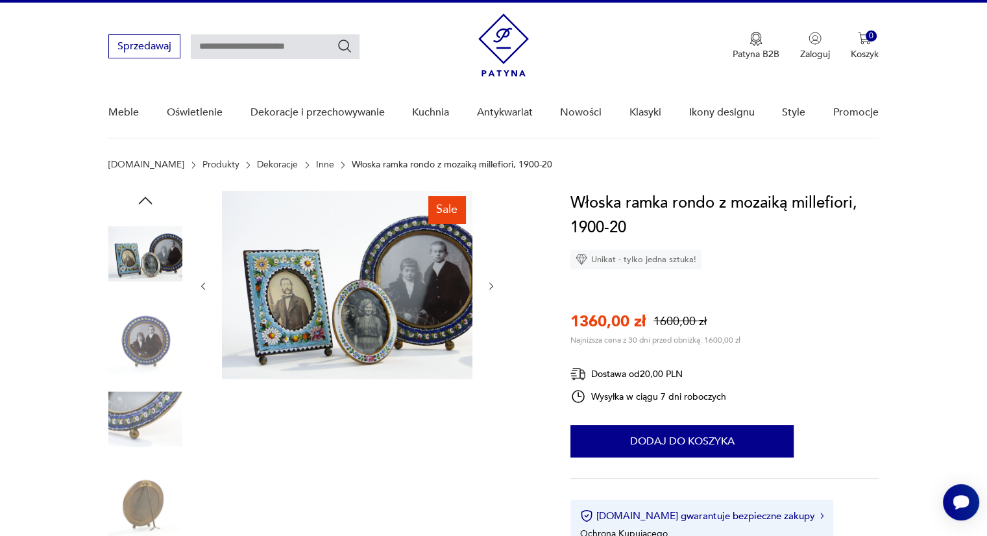
scroll to position [0, 0]
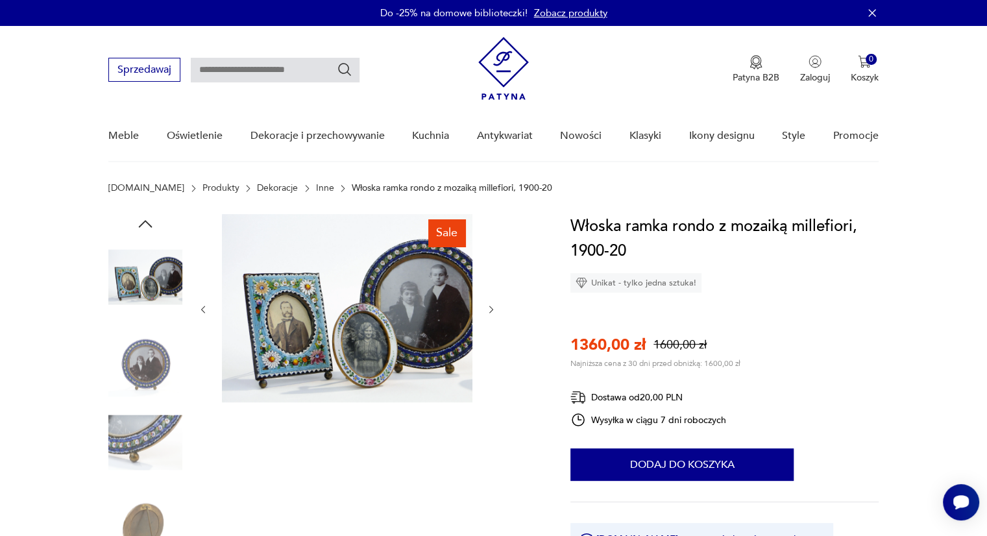
click at [494, 309] on icon "button" at bounding box center [491, 309] width 11 height 11
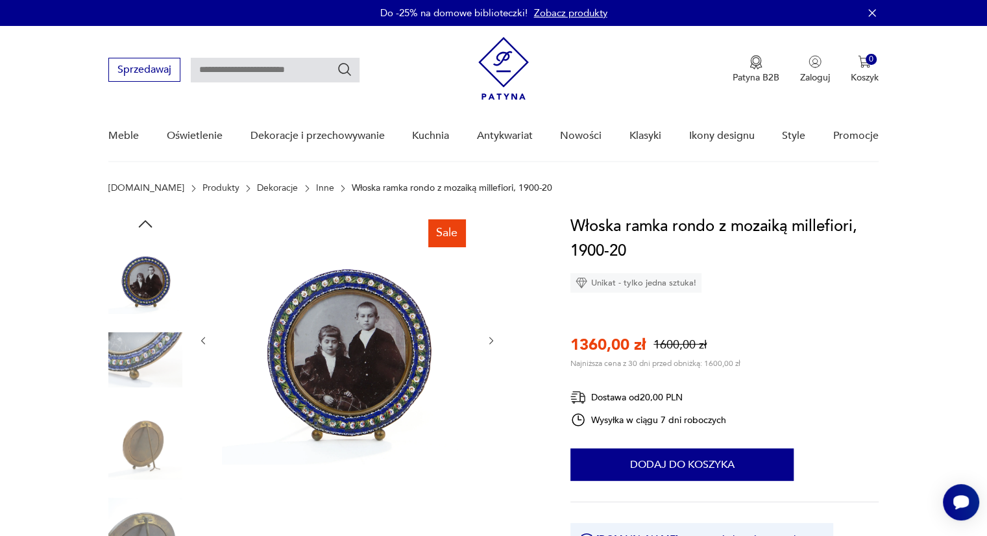
click at [489, 341] on icon "button" at bounding box center [491, 341] width 11 height 11
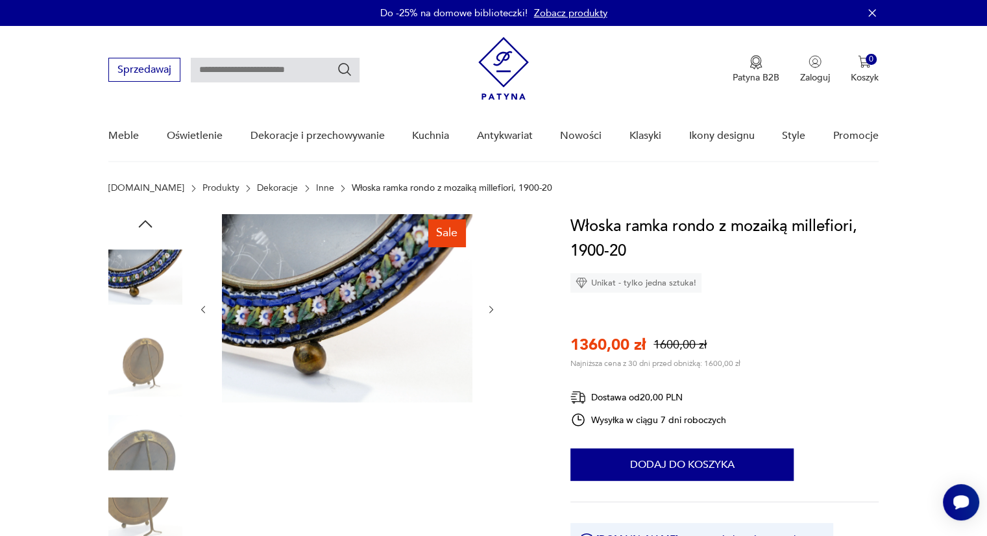
click at [488, 313] on icon "button" at bounding box center [491, 309] width 11 height 11
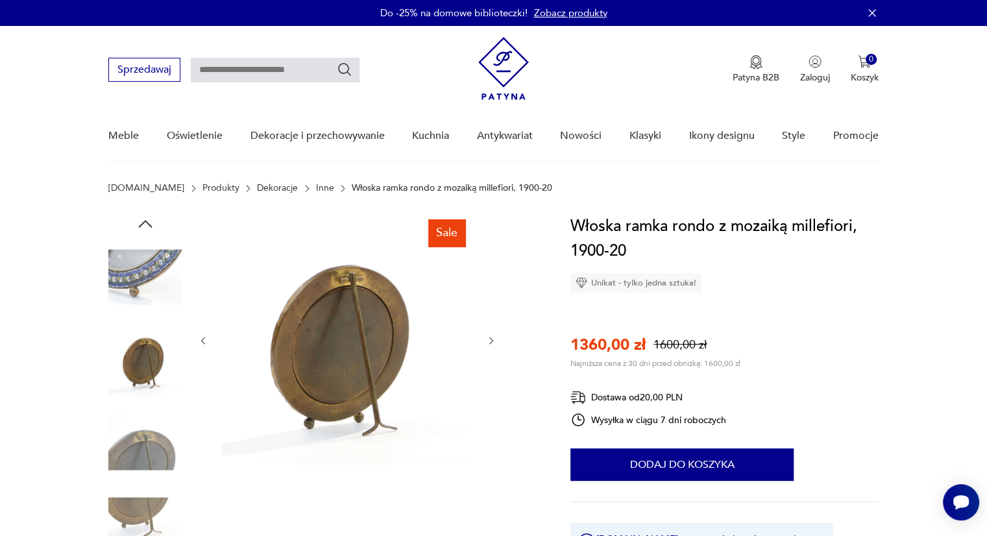
click at [488, 313] on div at bounding box center [347, 340] width 299 height 253
click at [493, 334] on button "button" at bounding box center [491, 340] width 11 height 13
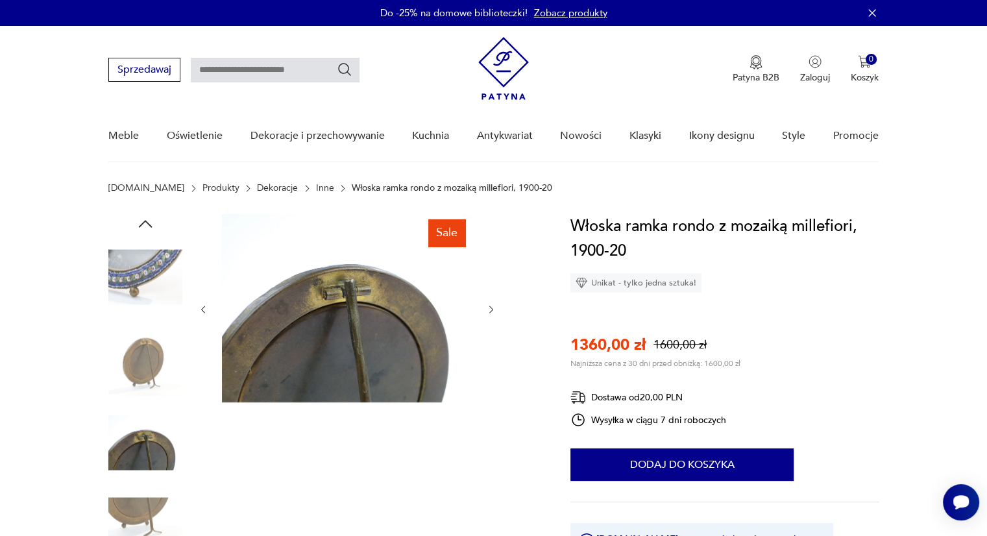
click at [493, 334] on div at bounding box center [347, 309] width 299 height 191
click at [494, 301] on div at bounding box center [347, 309] width 299 height 191
click at [206, 307] on icon "button" at bounding box center [203, 309] width 11 height 11
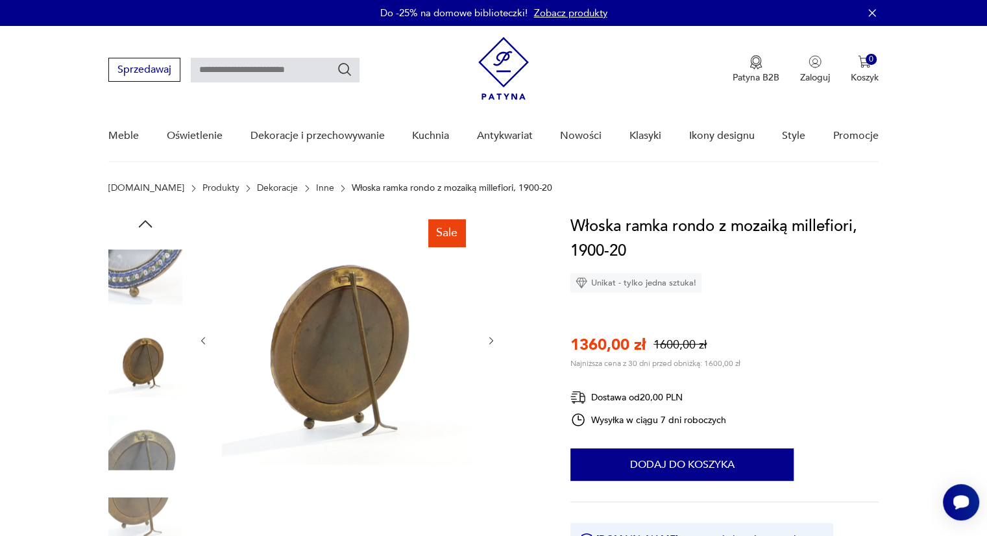
click at [206, 307] on div at bounding box center [347, 340] width 299 height 253
click at [204, 338] on icon "button" at bounding box center [204, 341] width 4 height 8
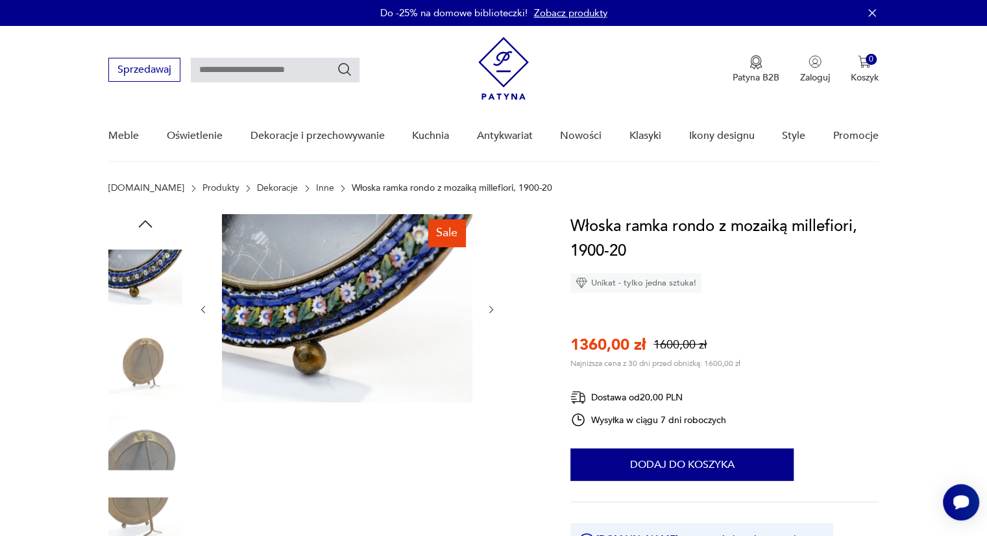
click at [200, 304] on icon "button" at bounding box center [203, 309] width 11 height 11
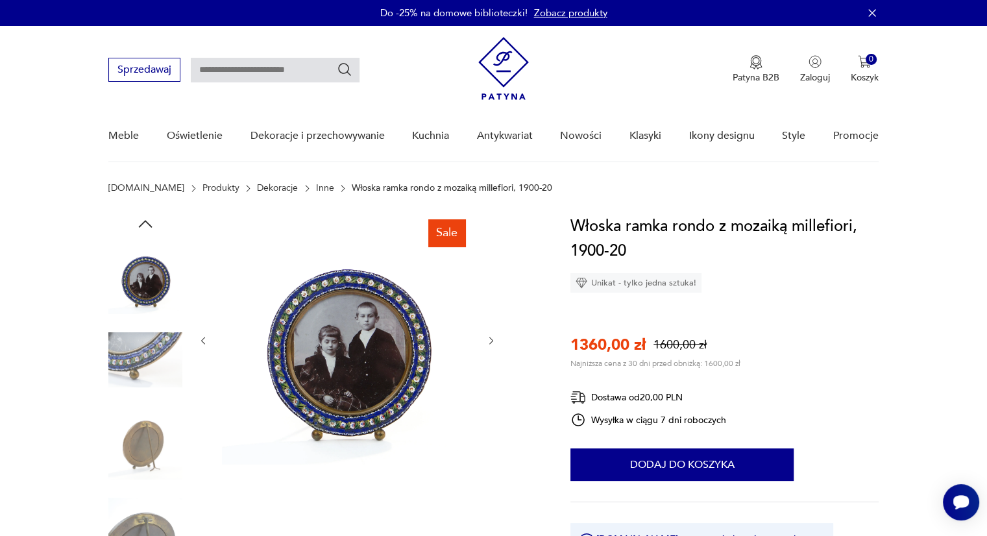
click at [208, 330] on div at bounding box center [347, 340] width 299 height 253
click at [202, 343] on icon "button" at bounding box center [203, 341] width 11 height 11
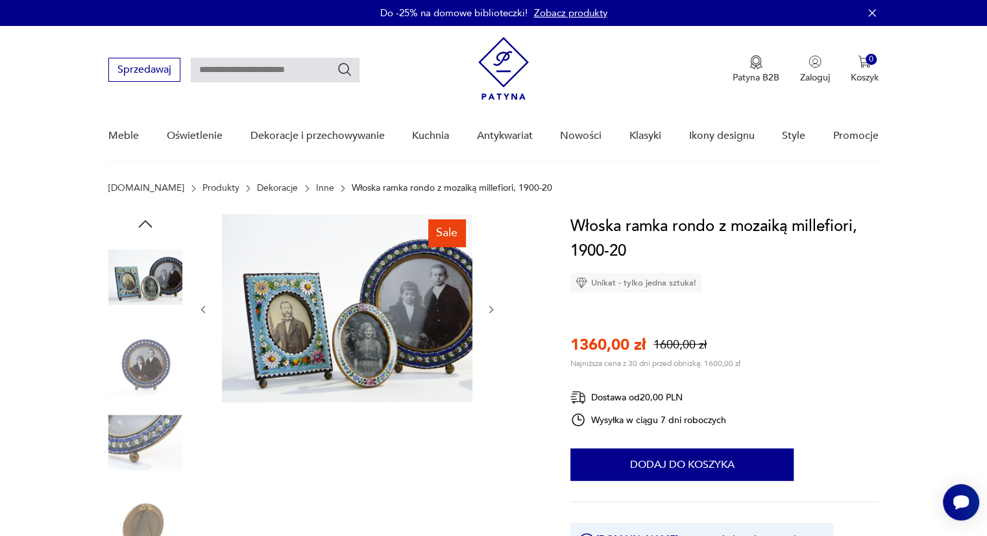
click at [358, 364] on img at bounding box center [347, 308] width 251 height 188
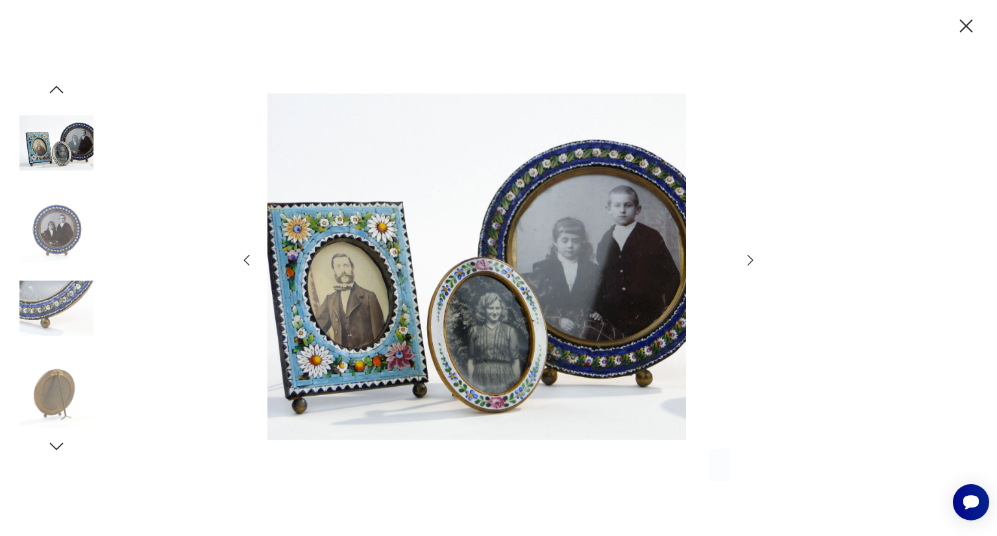
click at [387, 380] on img at bounding box center [455, 267] width 462 height 429
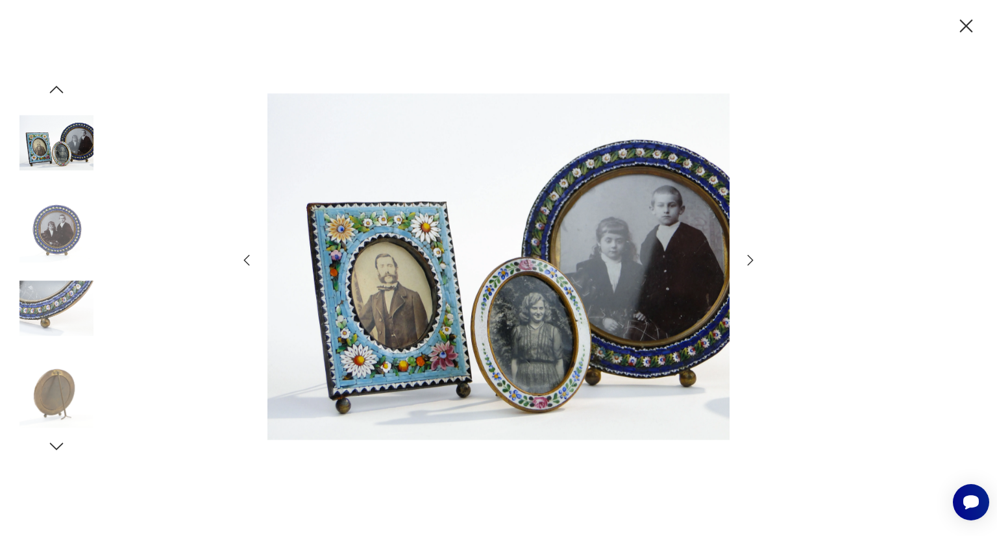
click at [382, 467] on img at bounding box center [498, 267] width 462 height 429
click at [963, 27] on icon "button" at bounding box center [966, 26] width 23 height 23
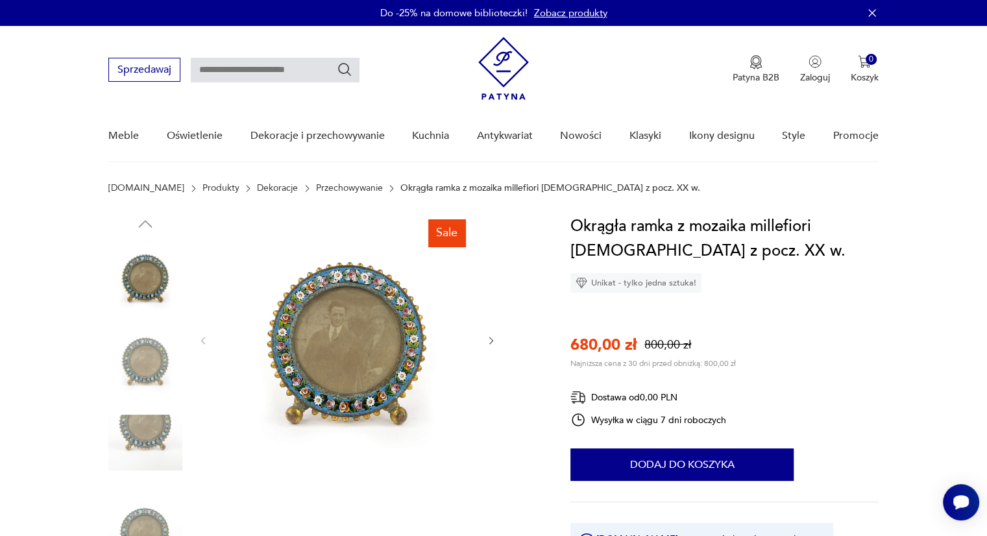
scroll to position [260, 0]
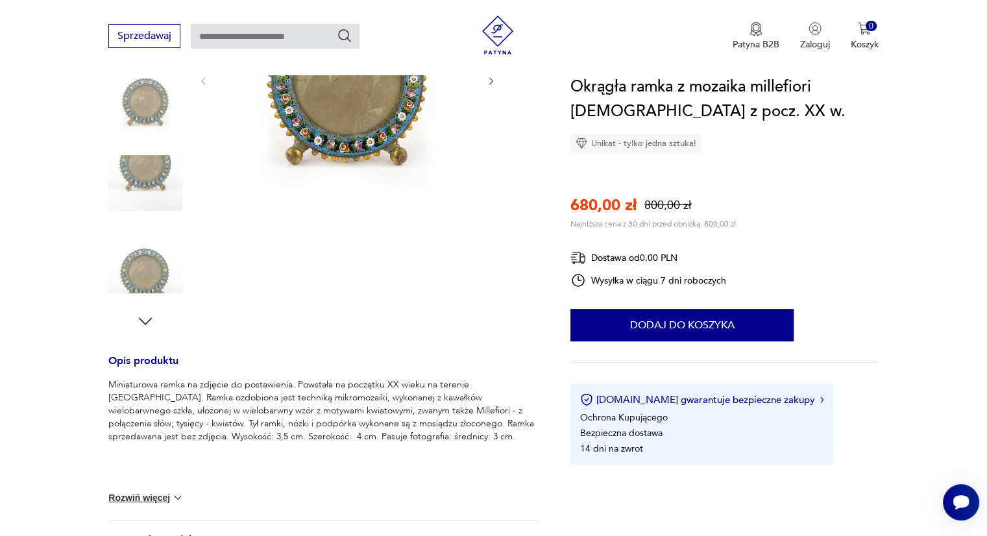
click at [143, 322] on icon "button" at bounding box center [146, 320] width 14 height 7
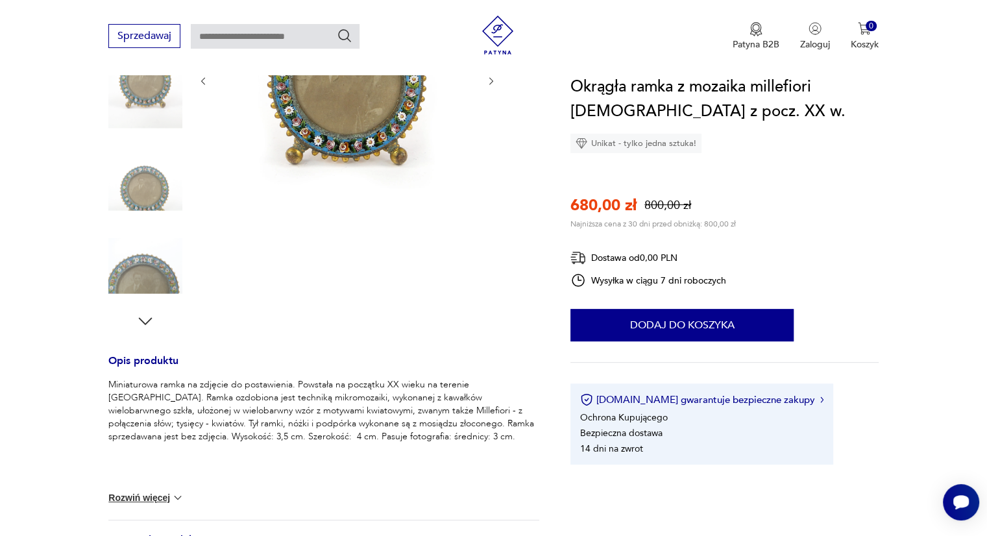
click at [143, 322] on icon "button" at bounding box center [146, 320] width 14 height 7
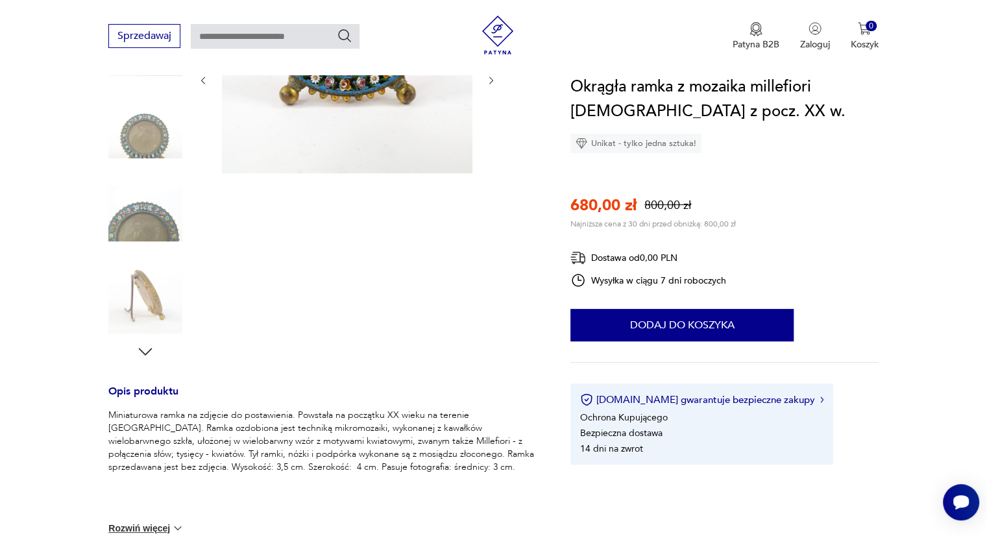
scroll to position [228, 0]
click at [144, 299] on img at bounding box center [145, 297] width 74 height 74
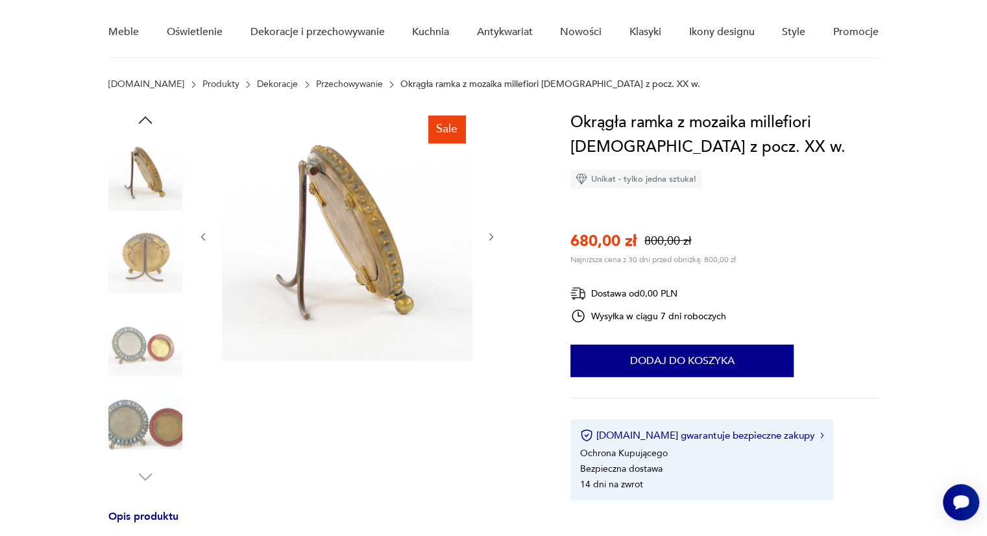
scroll to position [104, 0]
click at [171, 326] on img at bounding box center [145, 339] width 74 height 74
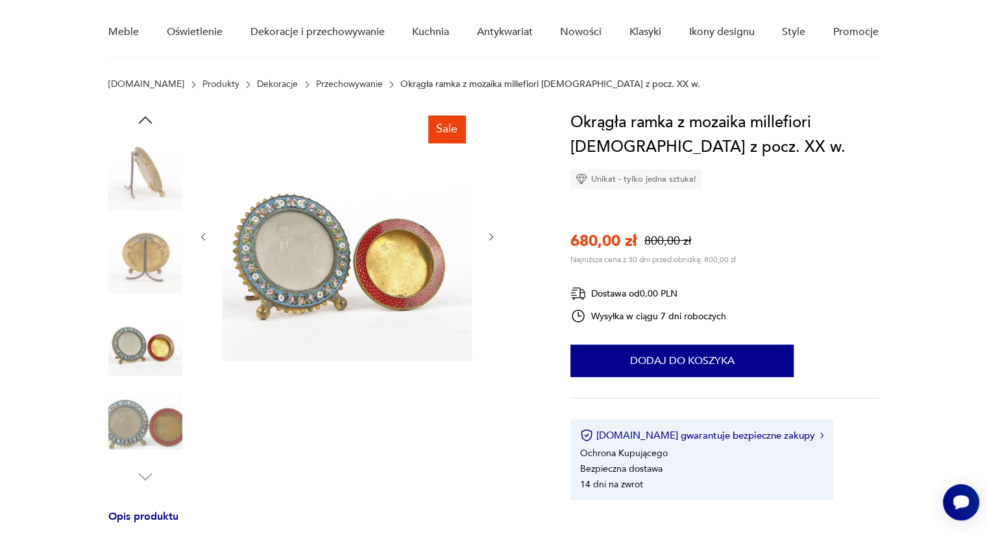
click at [143, 398] on img at bounding box center [145, 422] width 74 height 74
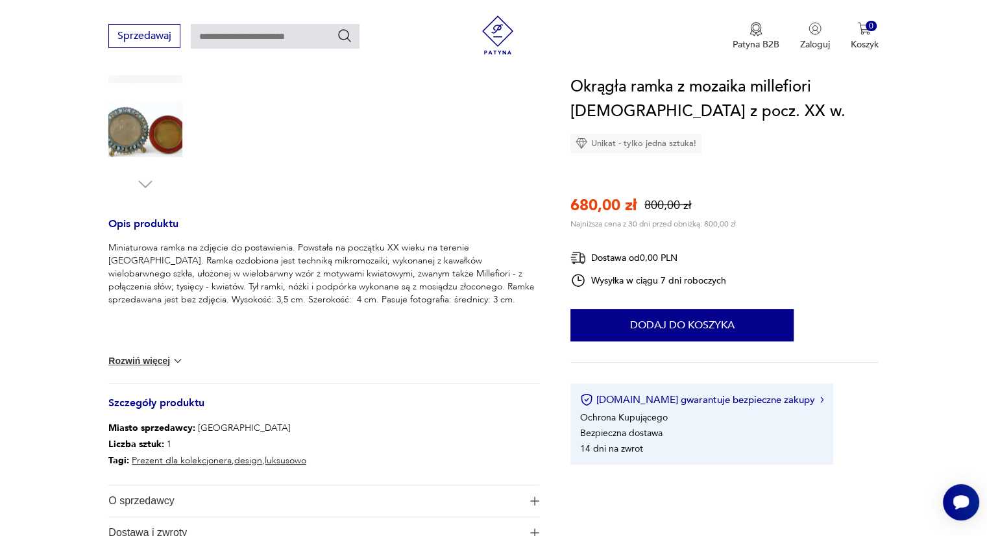
scroll to position [0, 0]
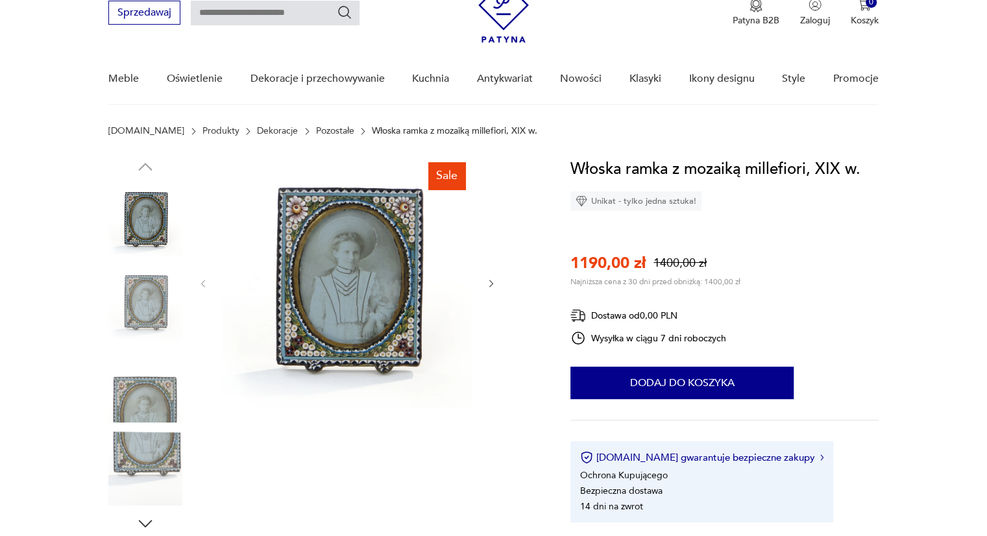
scroll to position [57, 0]
click at [138, 296] on img at bounding box center [145, 303] width 74 height 74
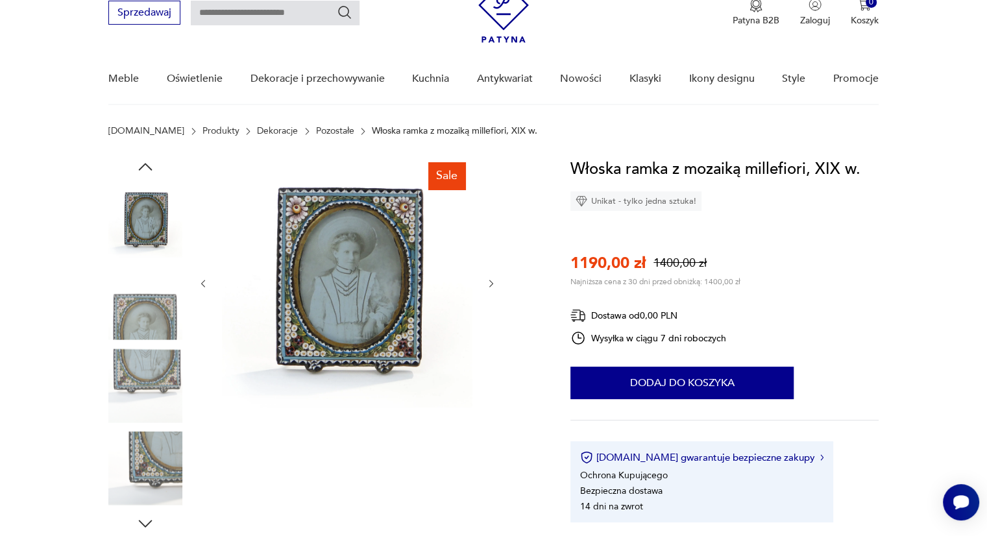
scroll to position [0, 0]
click at [140, 372] on img at bounding box center [145, 386] width 74 height 74
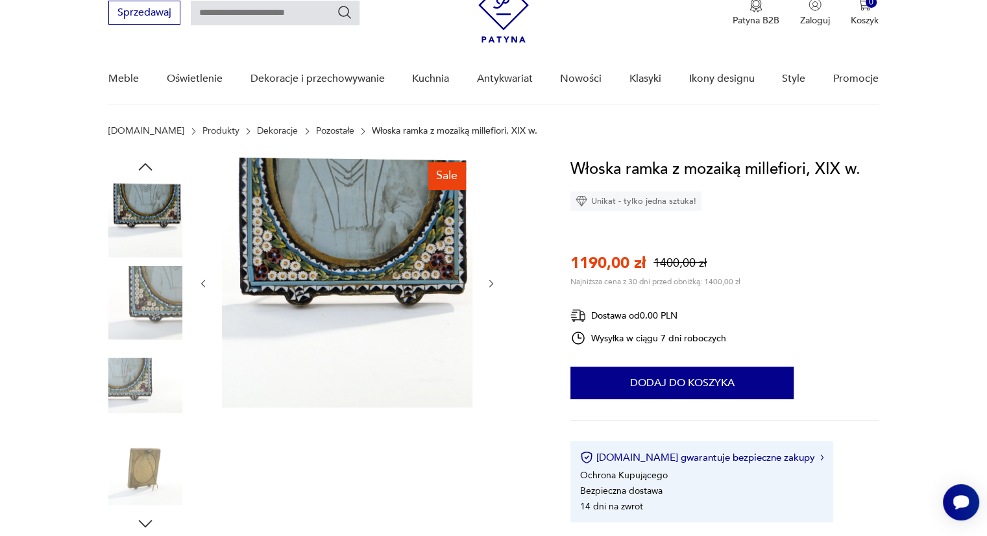
click at [130, 386] on img at bounding box center [145, 386] width 74 height 74
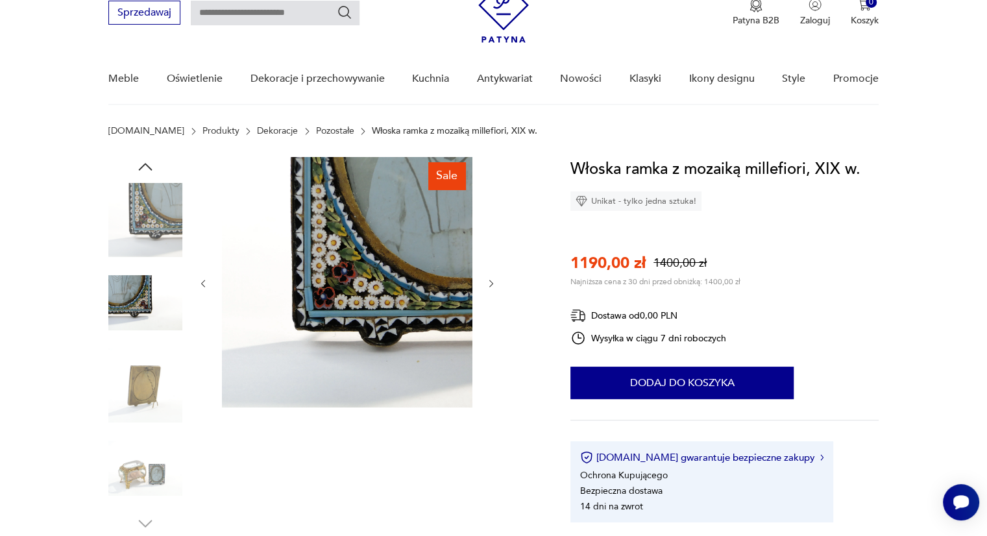
click at [137, 417] on img at bounding box center [145, 386] width 74 height 74
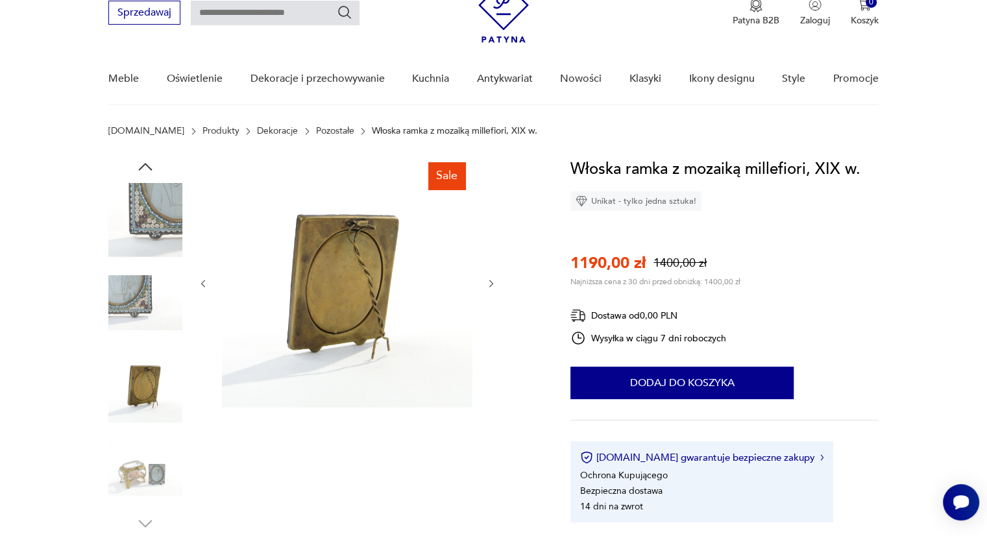
click at [136, 463] on img at bounding box center [145, 469] width 74 height 74
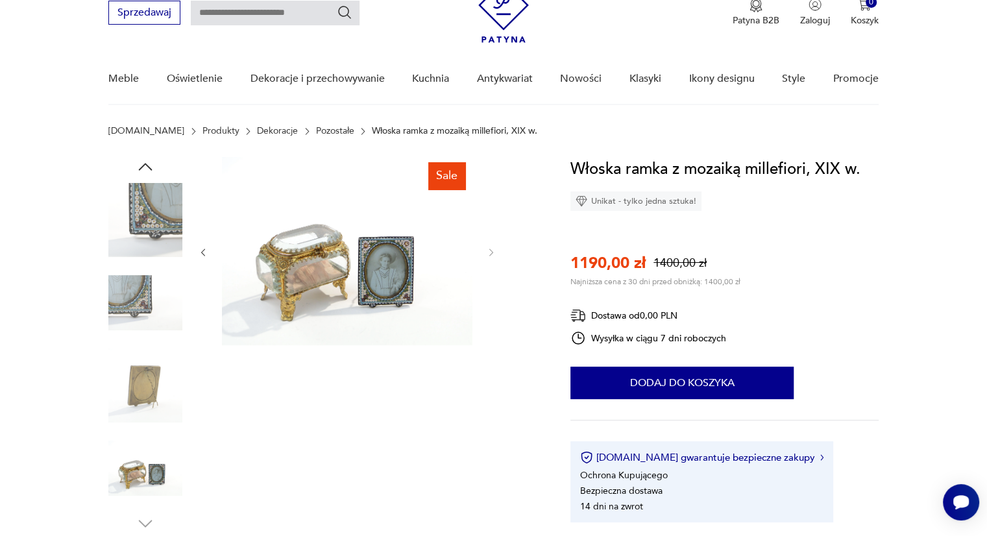
click at [370, 286] on img at bounding box center [347, 251] width 251 height 188
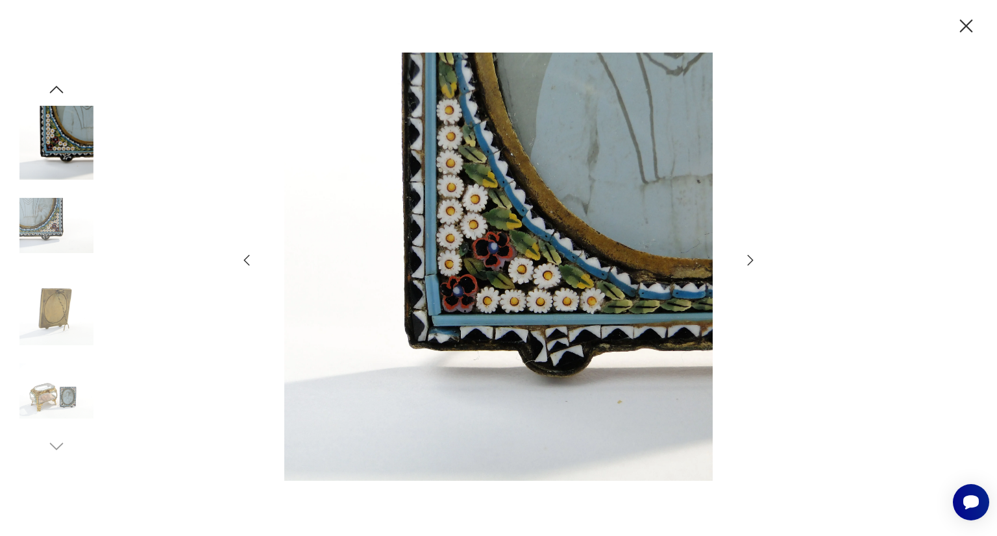
click at [400, 387] on img at bounding box center [498, 267] width 462 height 429
click at [202, 406] on div at bounding box center [498, 268] width 997 height 536
click at [966, 24] on icon "button" at bounding box center [966, 26] width 23 height 23
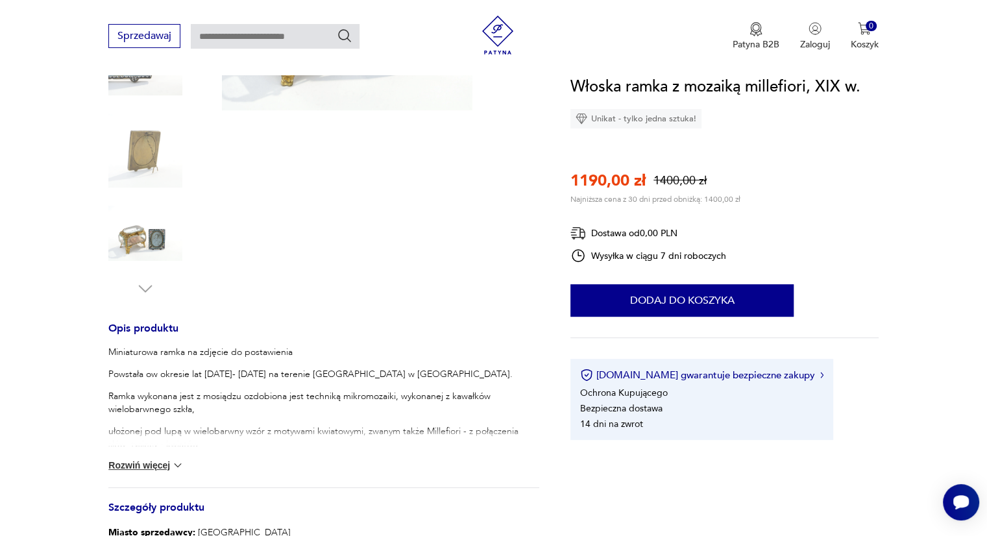
scroll to position [293, 0]
click at [162, 464] on button "Rozwiń więcej" at bounding box center [145, 464] width 75 height 13
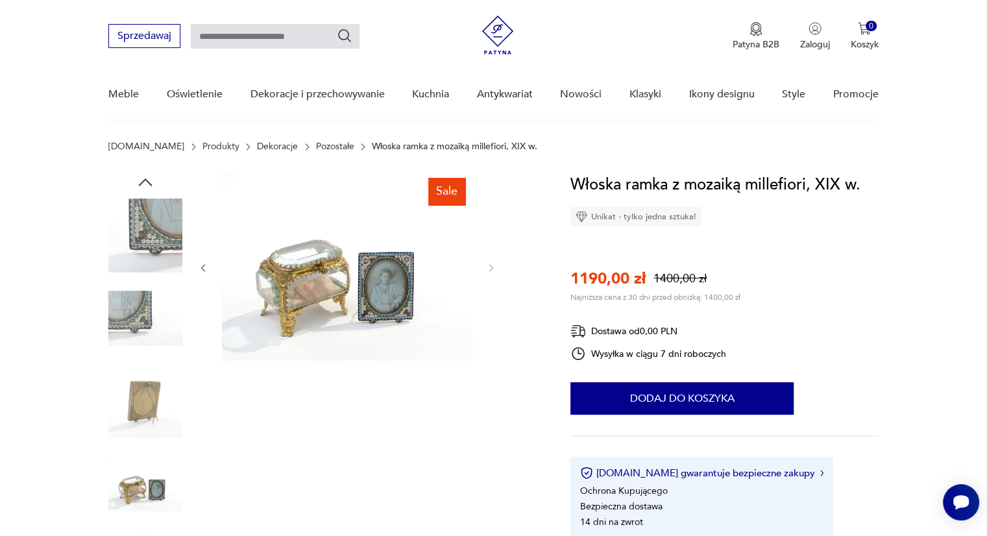
scroll to position [0, 0]
